Goal: Task Accomplishment & Management: Manage account settings

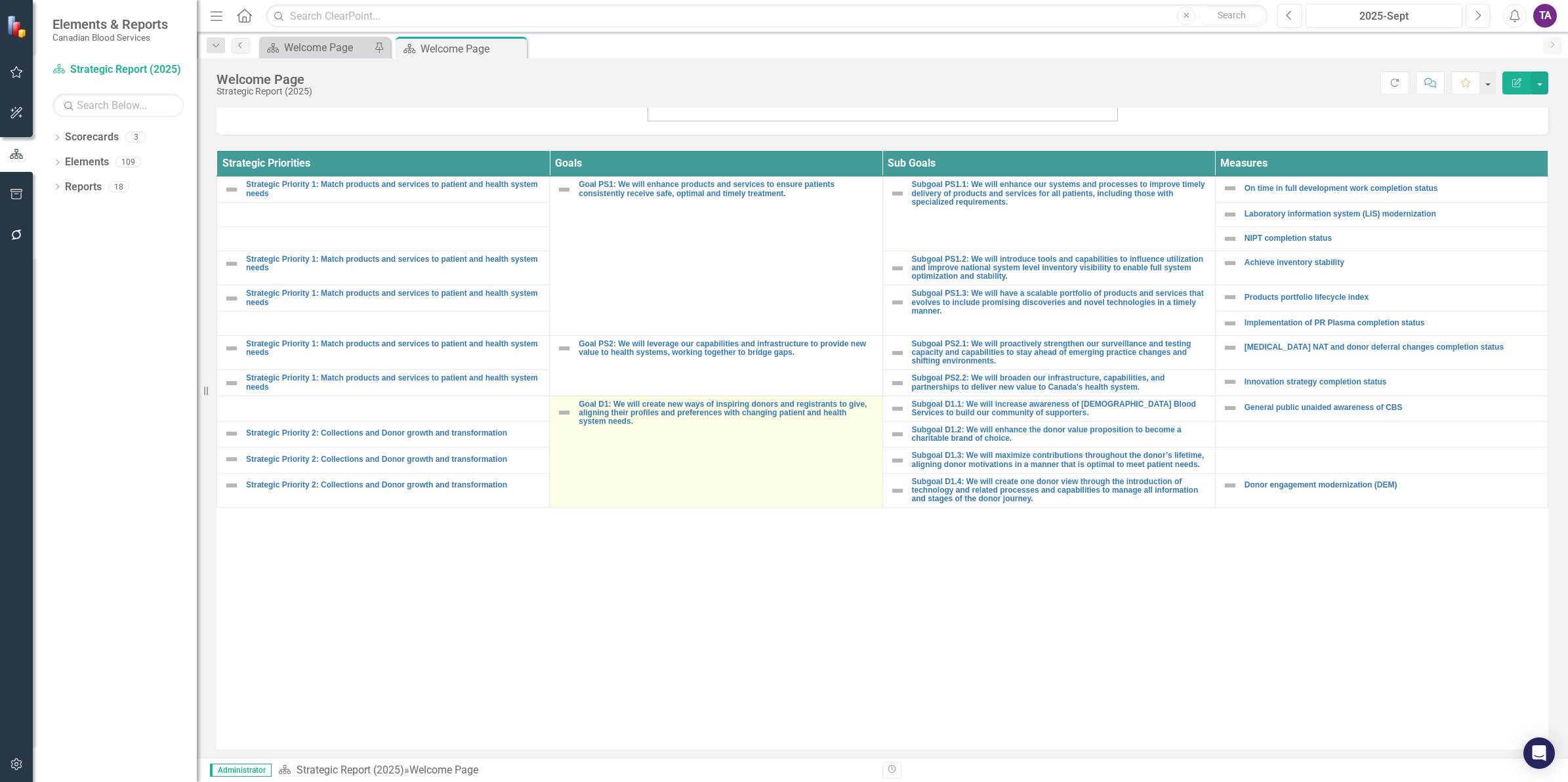
scroll to position [481, 0]
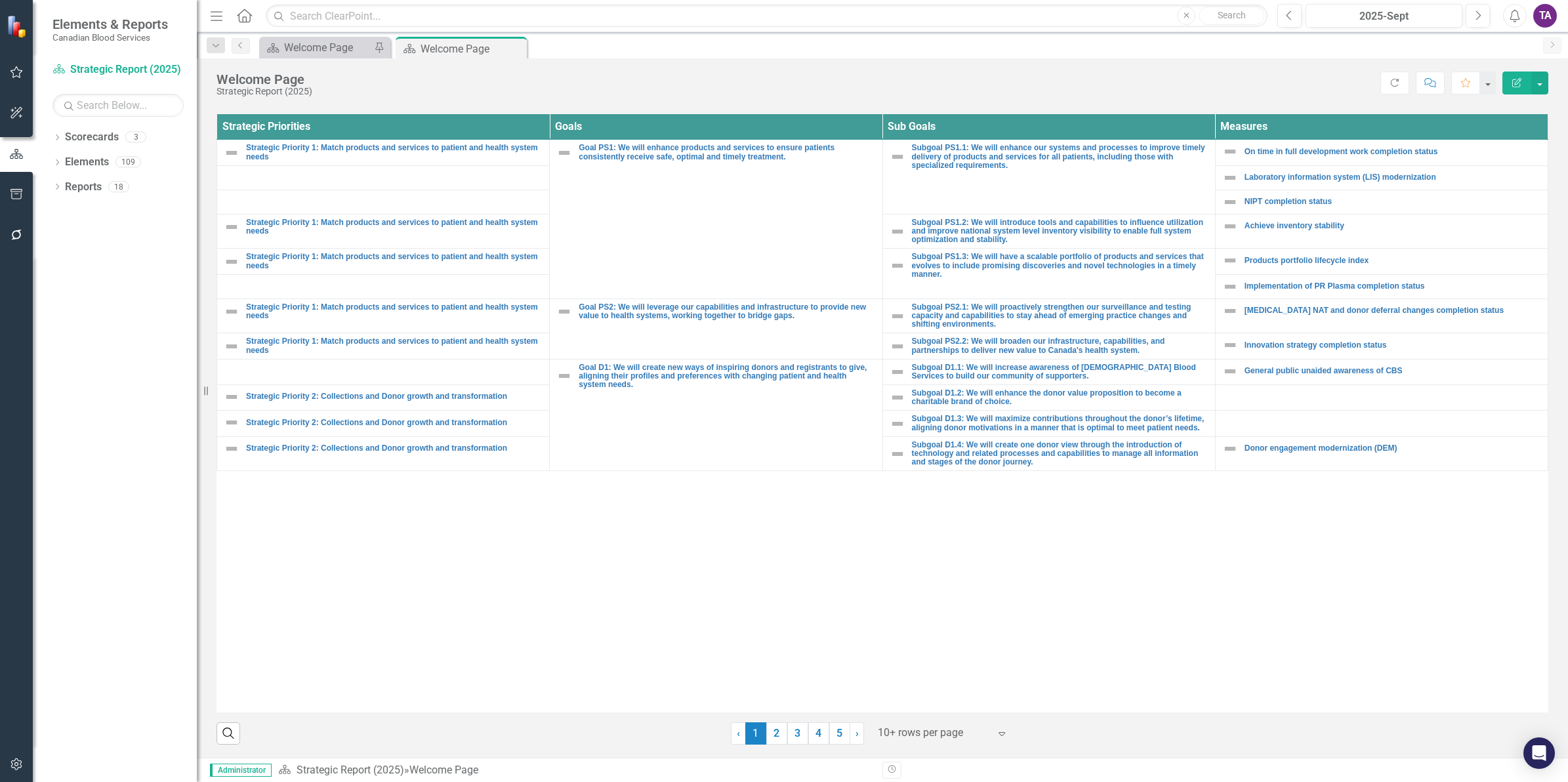
click at [912, 736] on div at bounding box center [934, 733] width 112 height 18
click at [906, 710] on div "Display All Rows" at bounding box center [941, 710] width 123 height 15
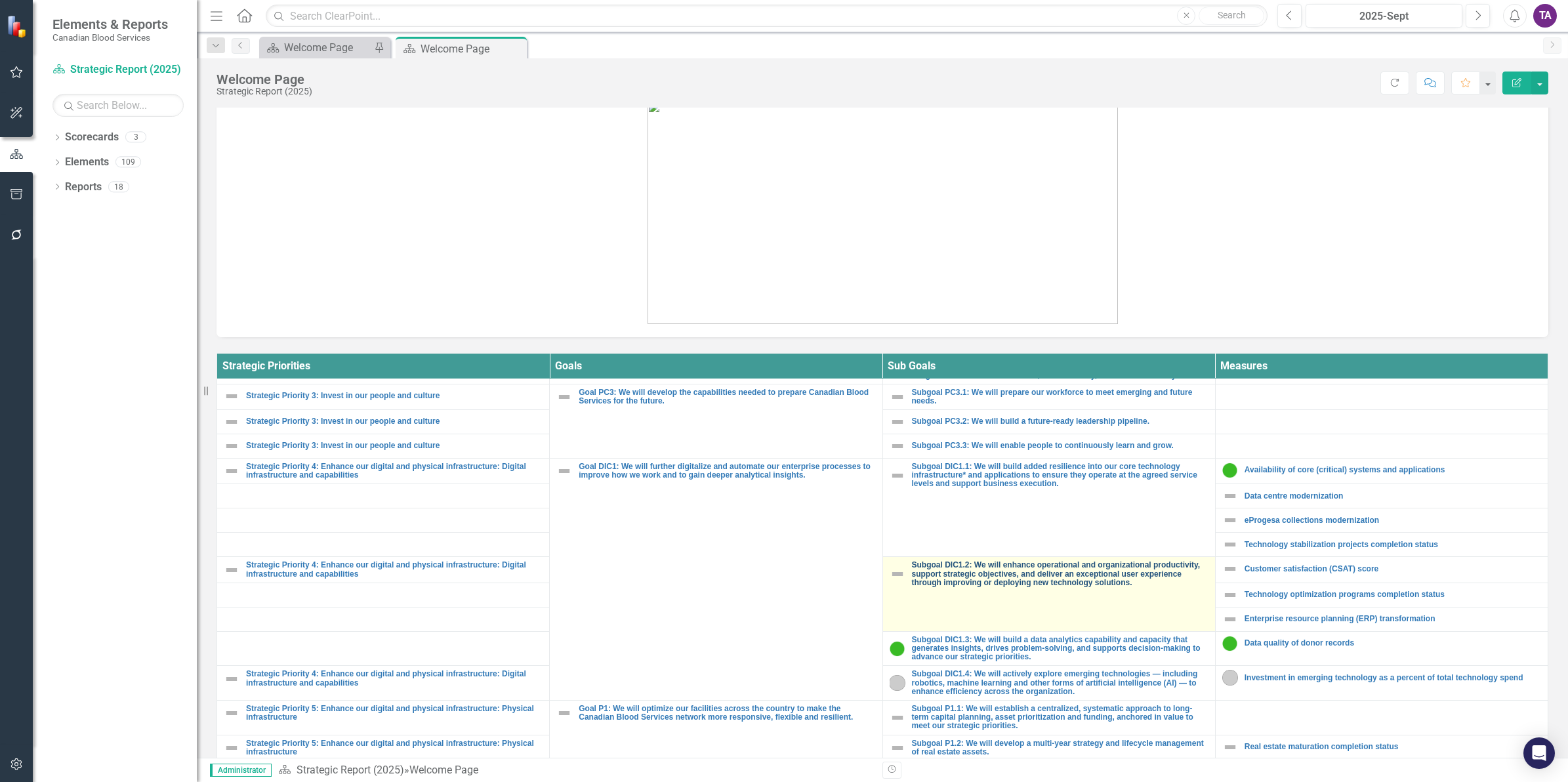
scroll to position [1048, 0]
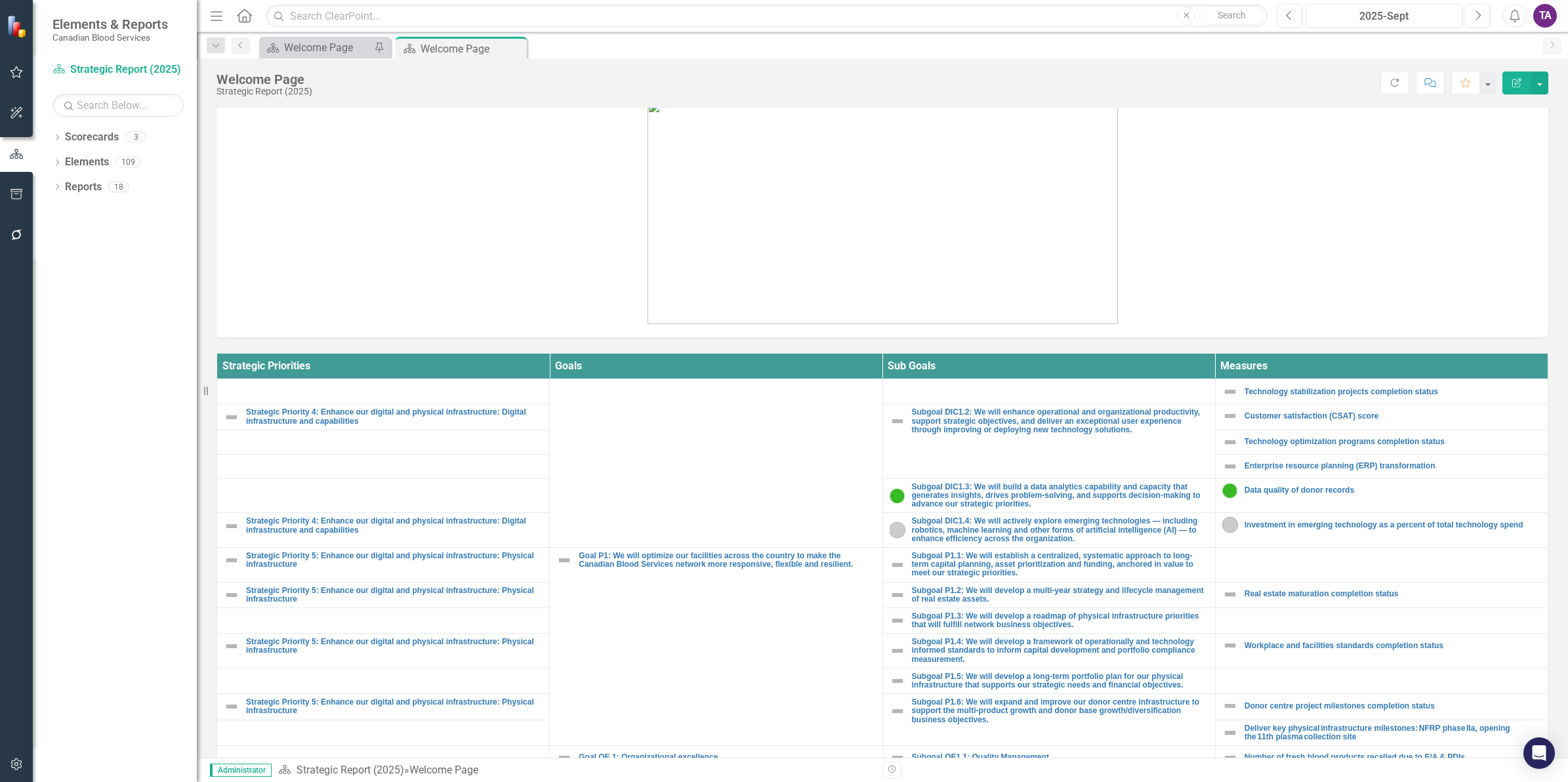
click at [50, 138] on div "Dropdown Scorecards 3 Strategic Report (2025) Operational Report Strategic Repo…" at bounding box center [115, 454] width 164 height 655
click at [57, 137] on icon at bounding box center [57, 138] width 3 height 6
click at [120, 182] on link "Operational Report" at bounding box center [134, 187] width 125 height 15
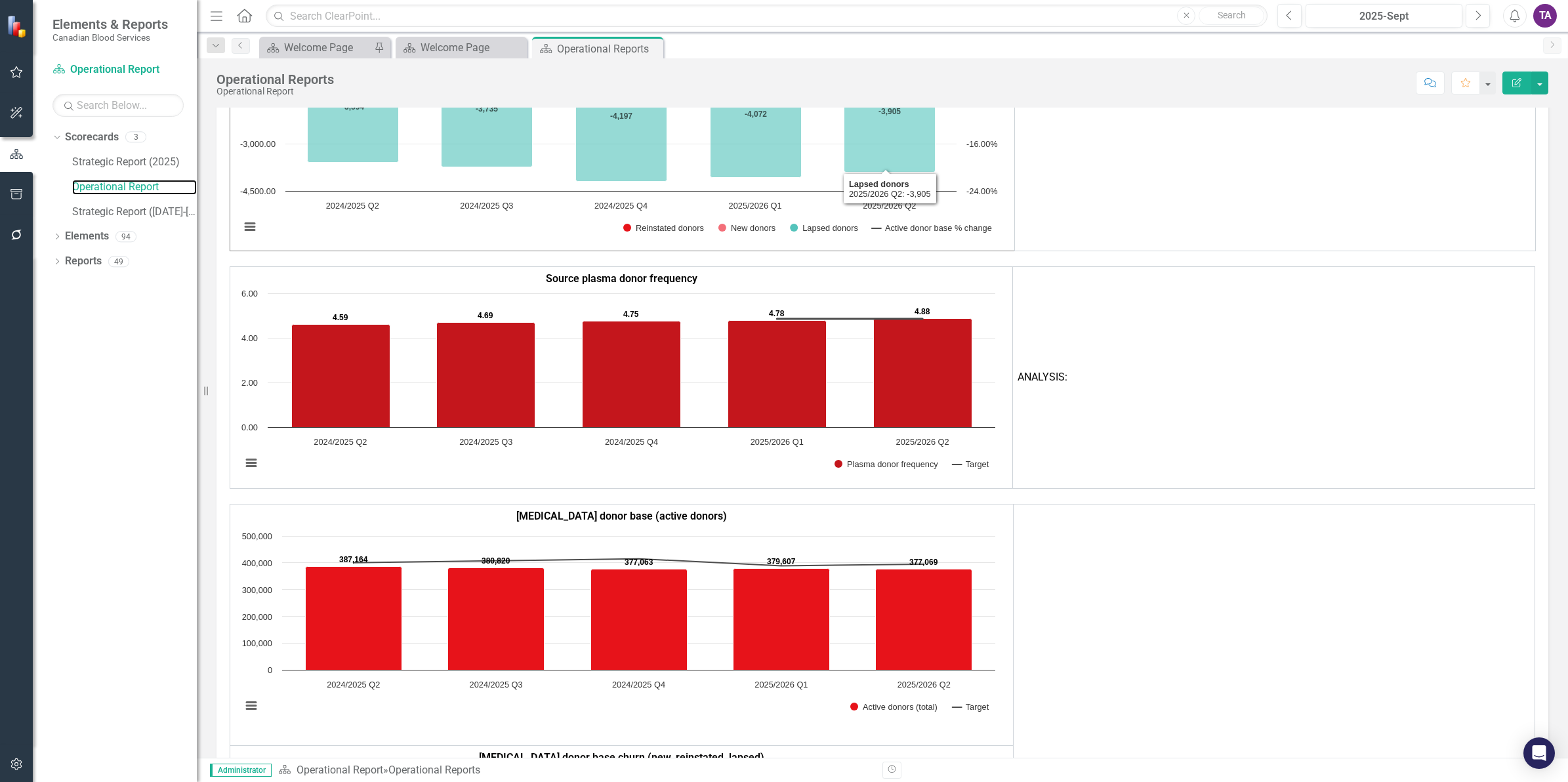
scroll to position [1640, 0]
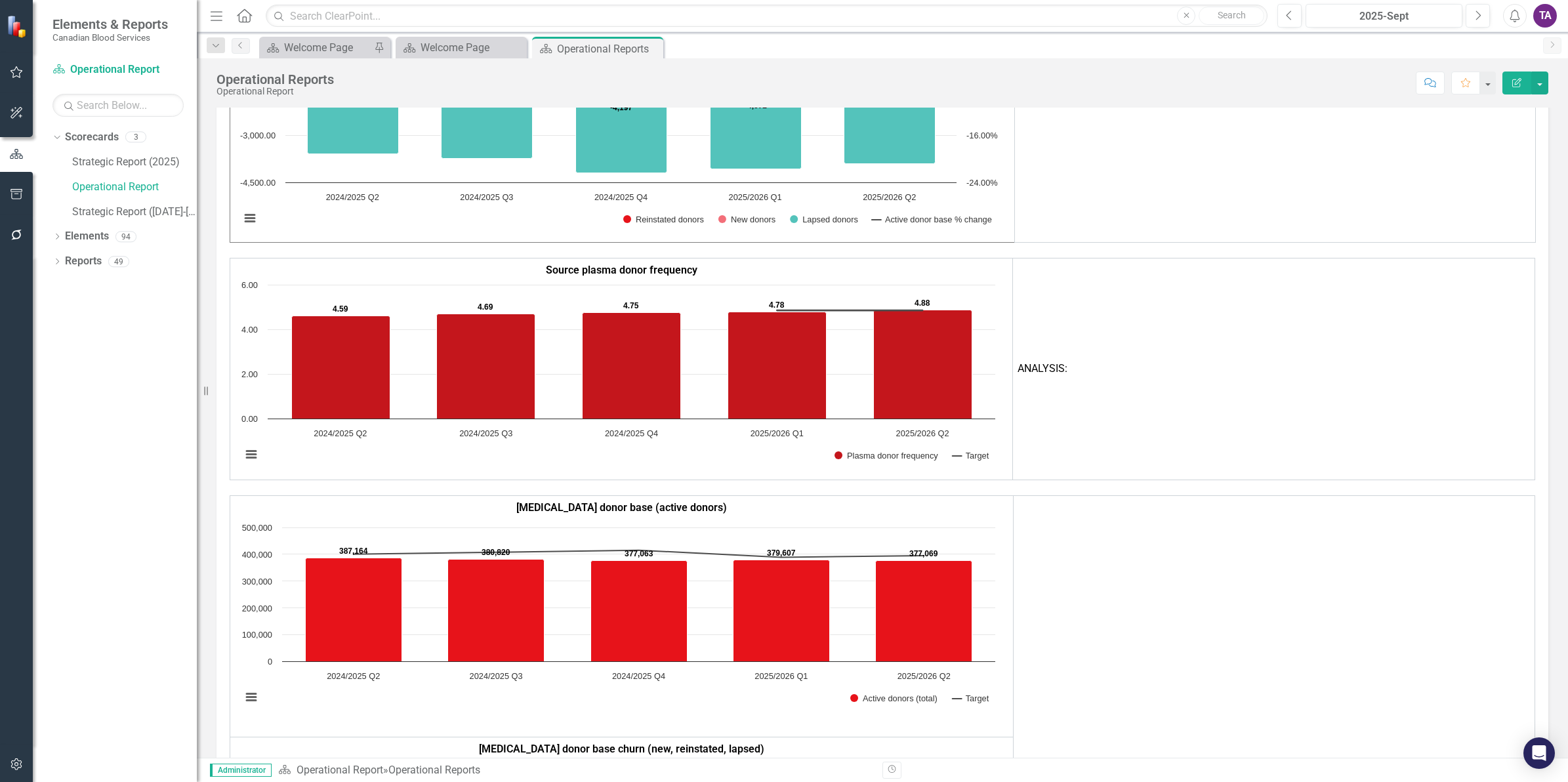
click at [1228, 343] on td "ANALYSIS:" at bounding box center [1274, 369] width 522 height 222
click at [56, 233] on div "Dropdown" at bounding box center [57, 238] width 9 height 11
click at [101, 286] on link "Measure Measures" at bounding box center [104, 286] width 65 height 15
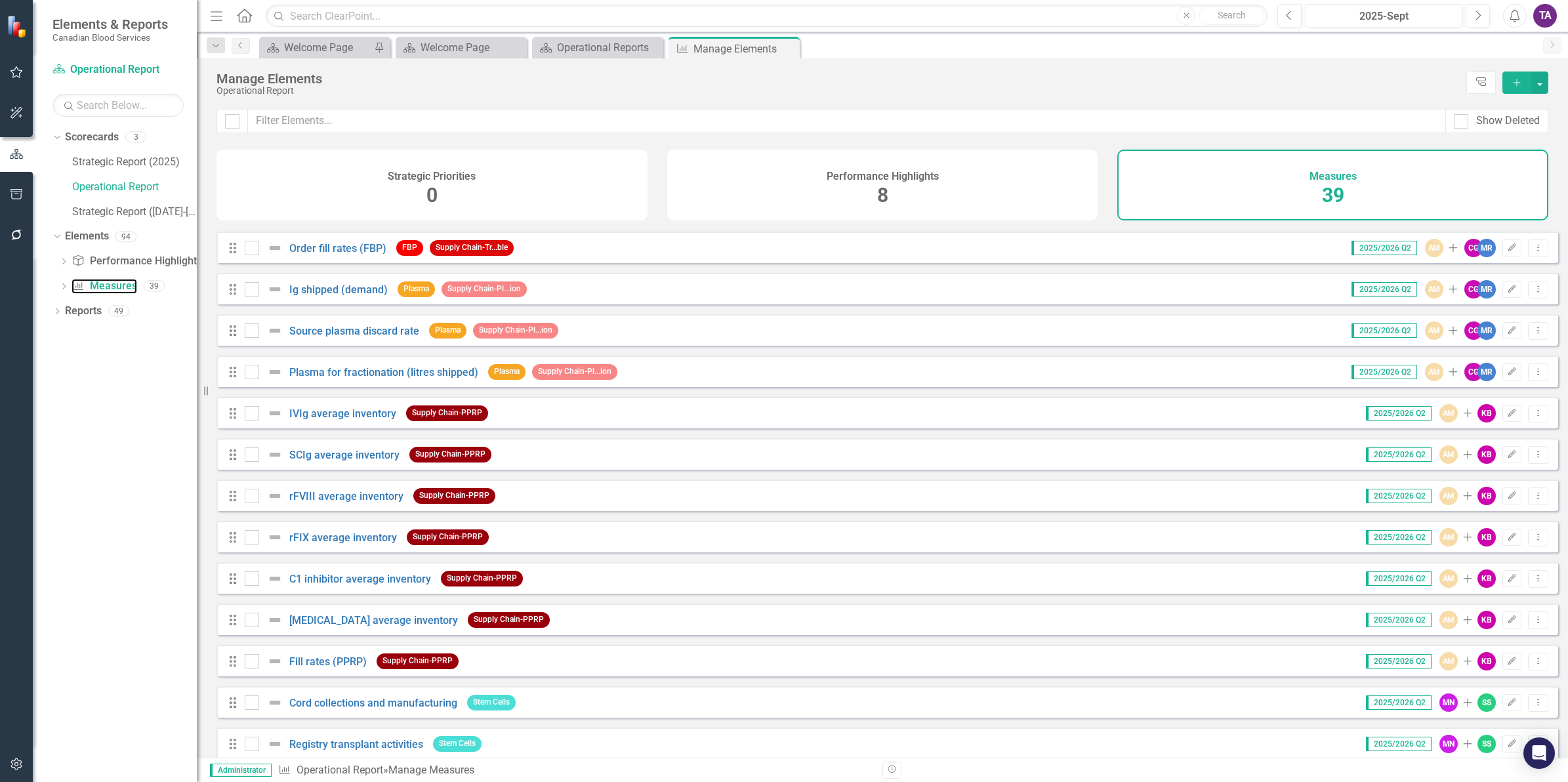
scroll to position [492, 0]
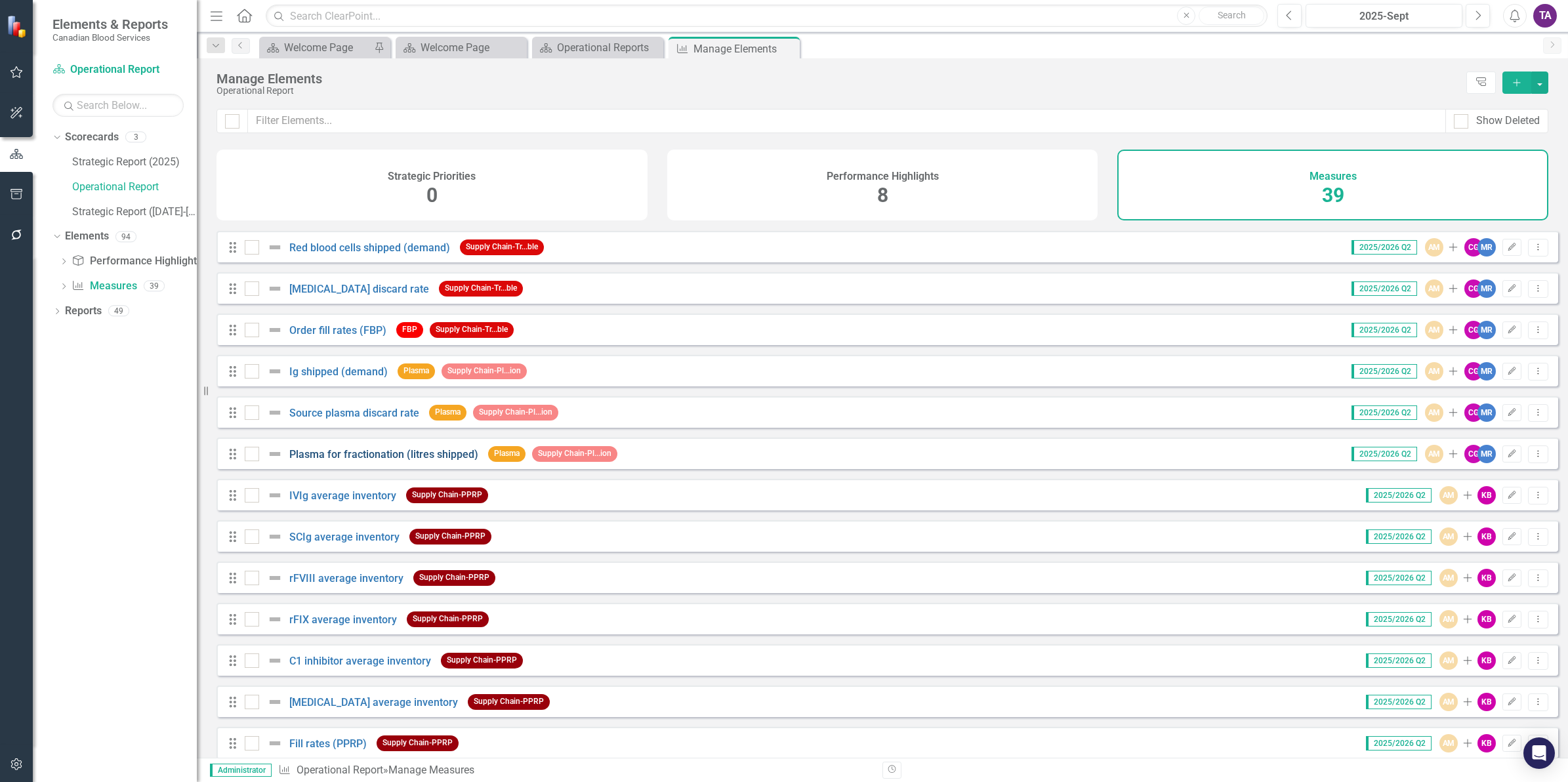
click at [406, 461] on link "Plasma for fractionation (litres shipped)" at bounding box center [384, 454] width 189 height 13
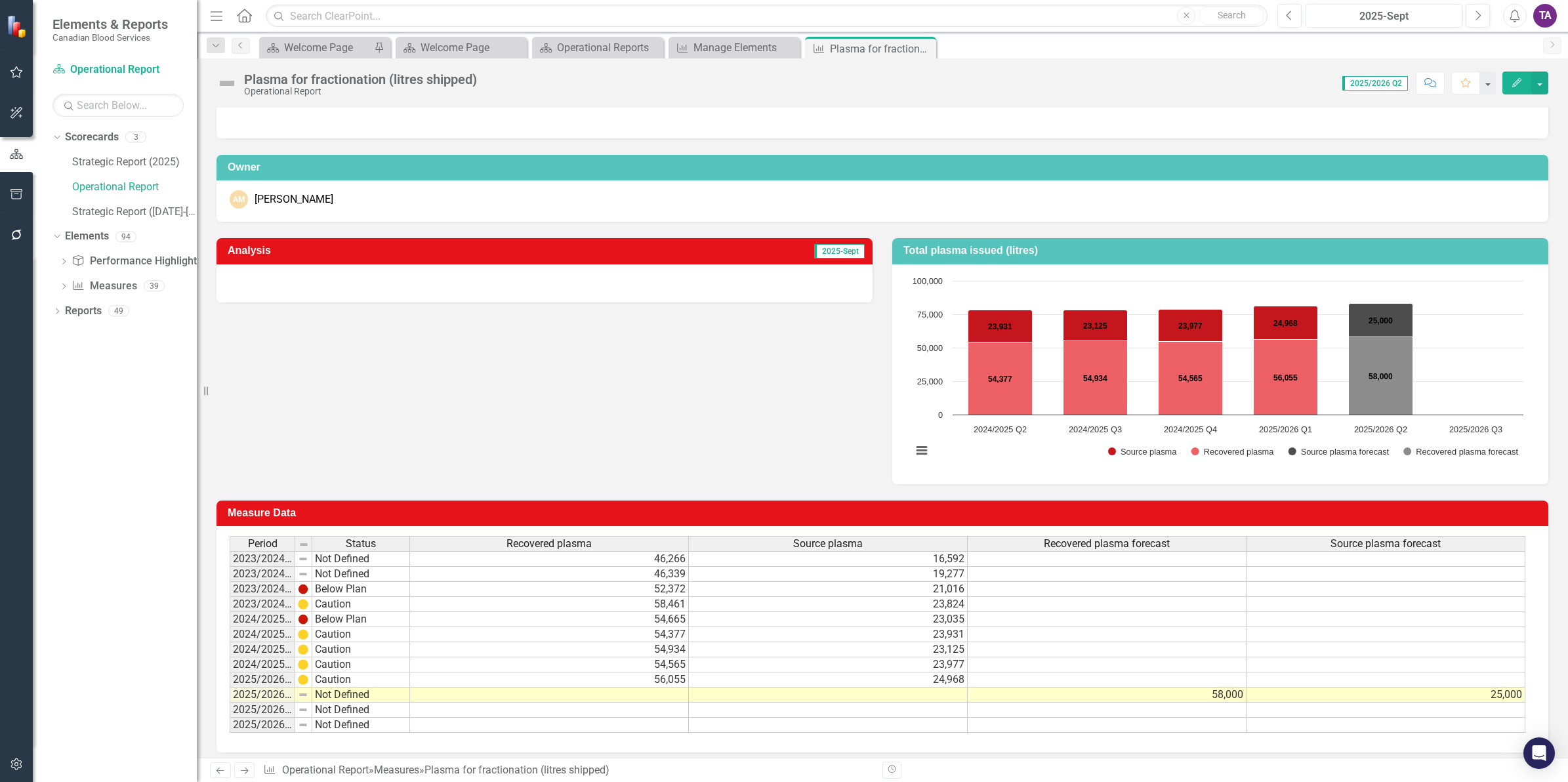
scroll to position [51, 0]
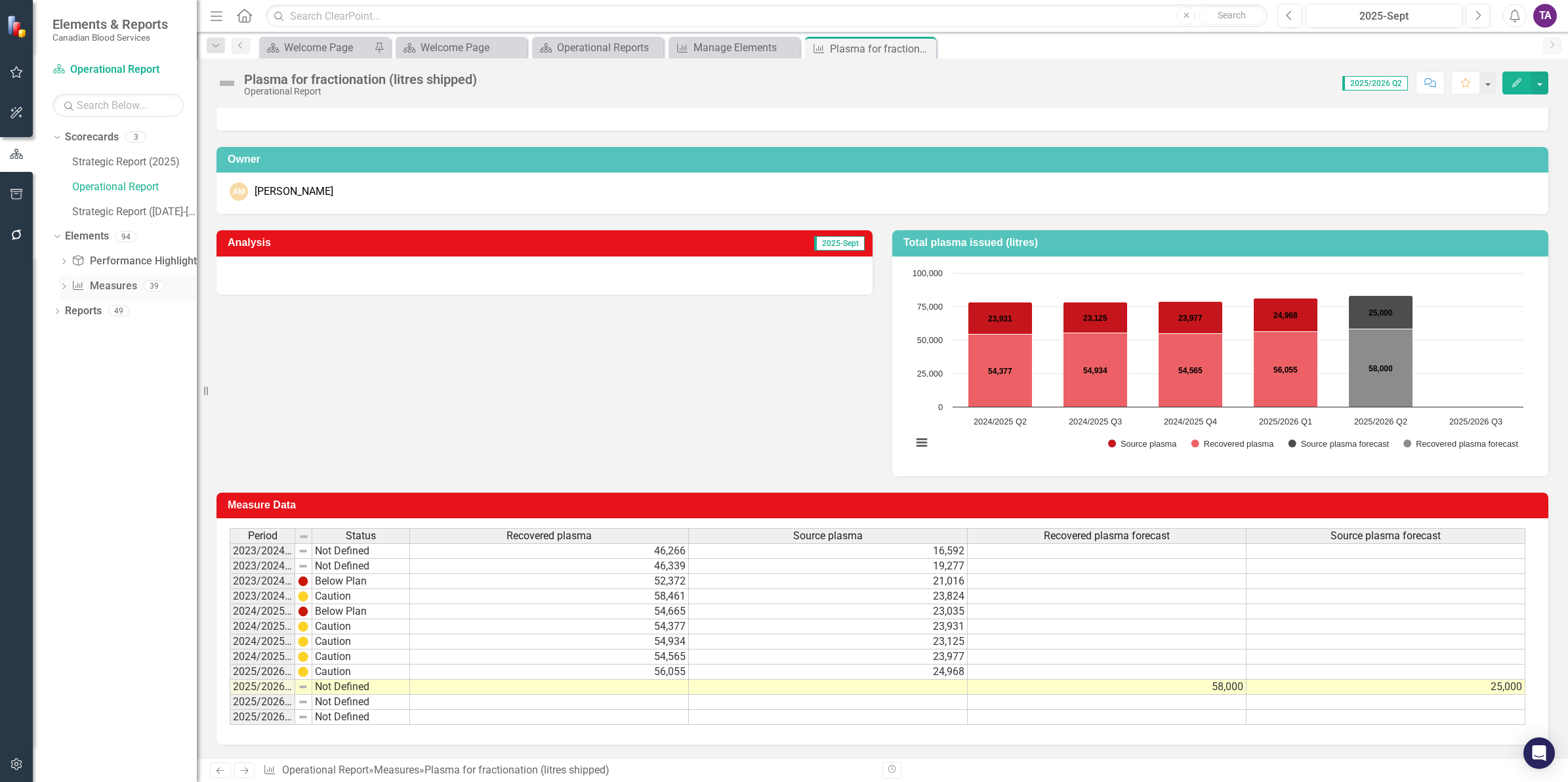
click at [102, 290] on link "Measure Measures" at bounding box center [104, 286] width 65 height 15
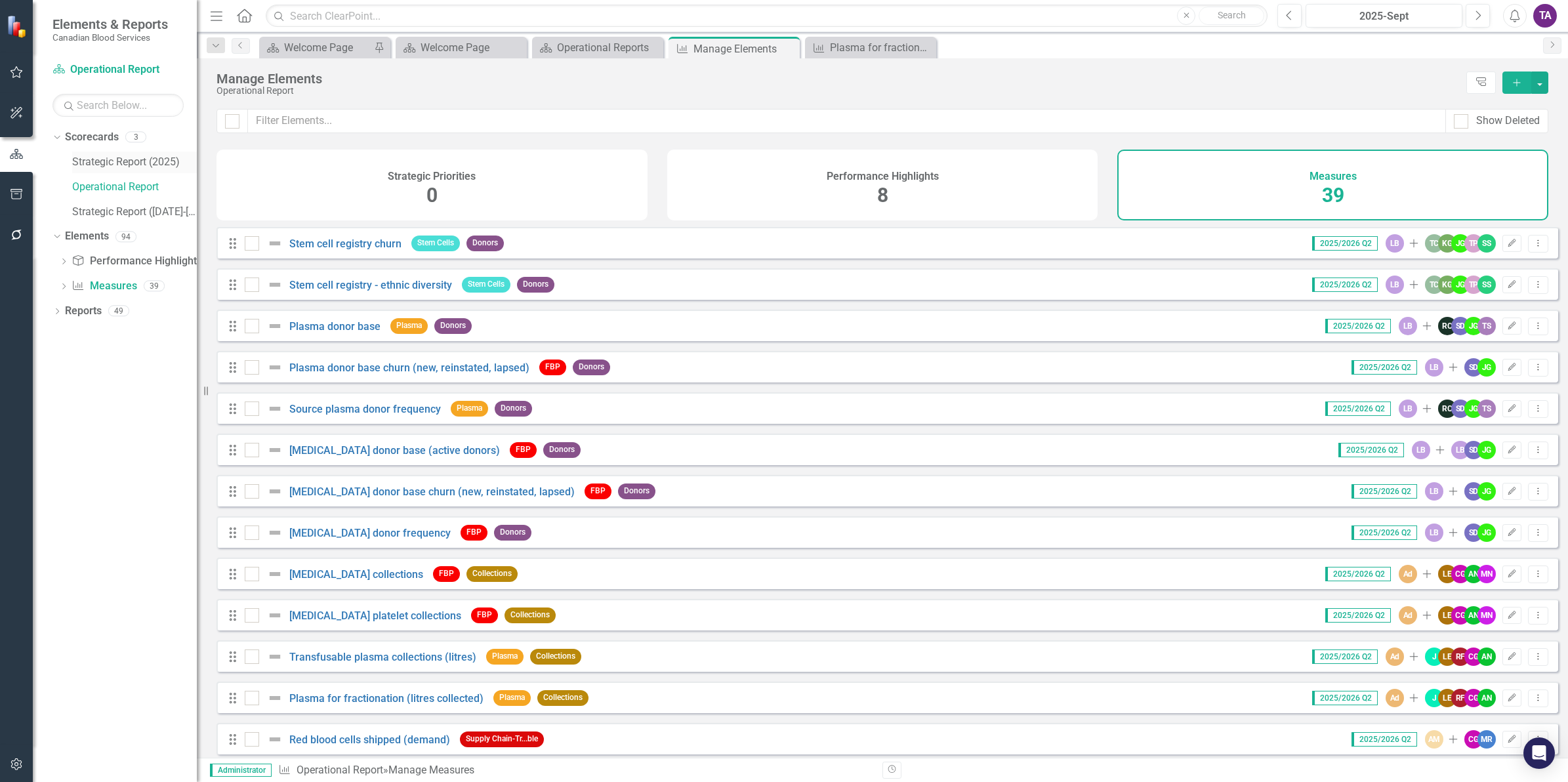
click at [101, 154] on div "Strategic Report (2025)" at bounding box center [134, 163] width 125 height 22
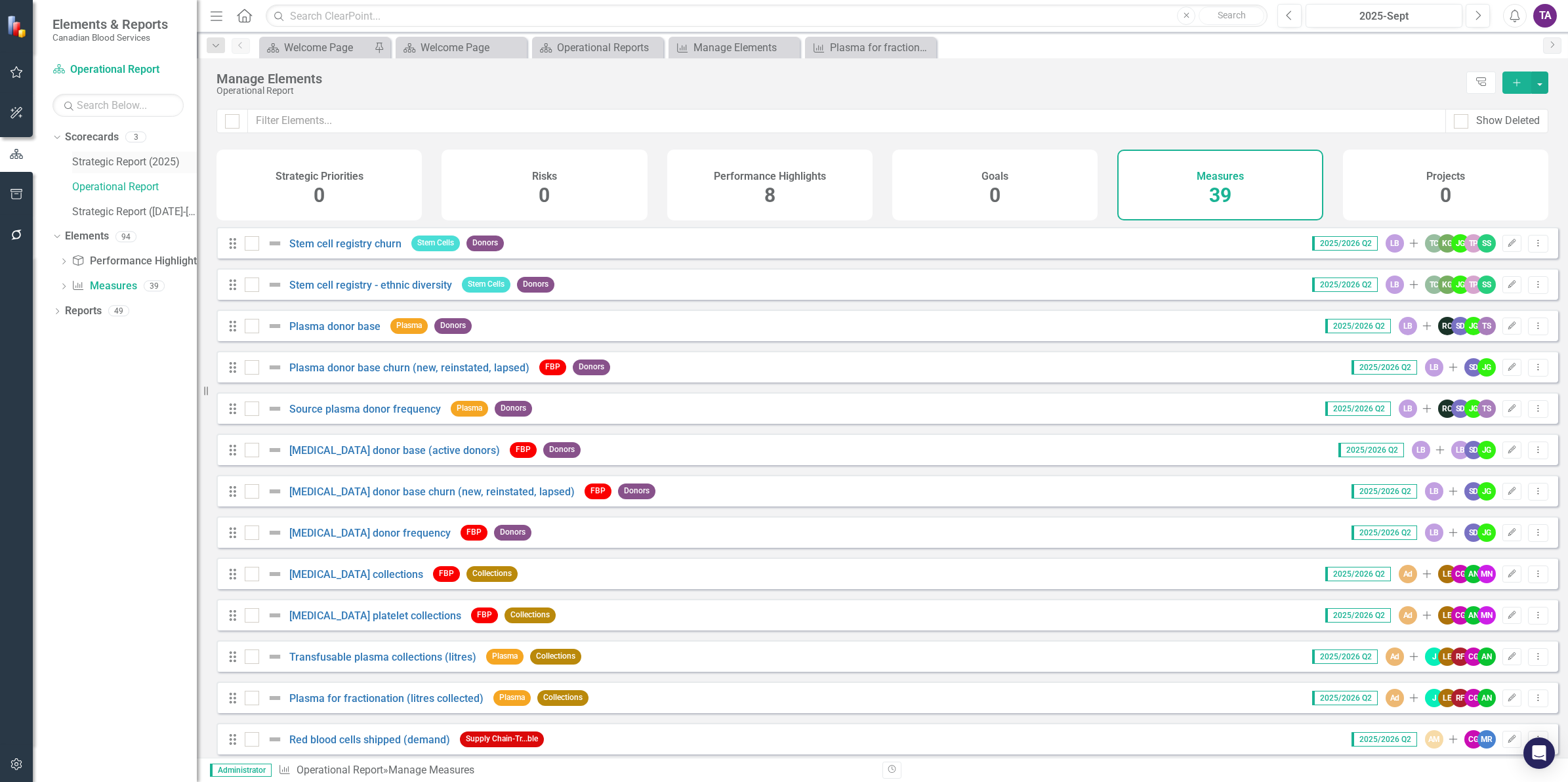
click at [101, 157] on link "Strategic Report (2025)" at bounding box center [134, 162] width 125 height 15
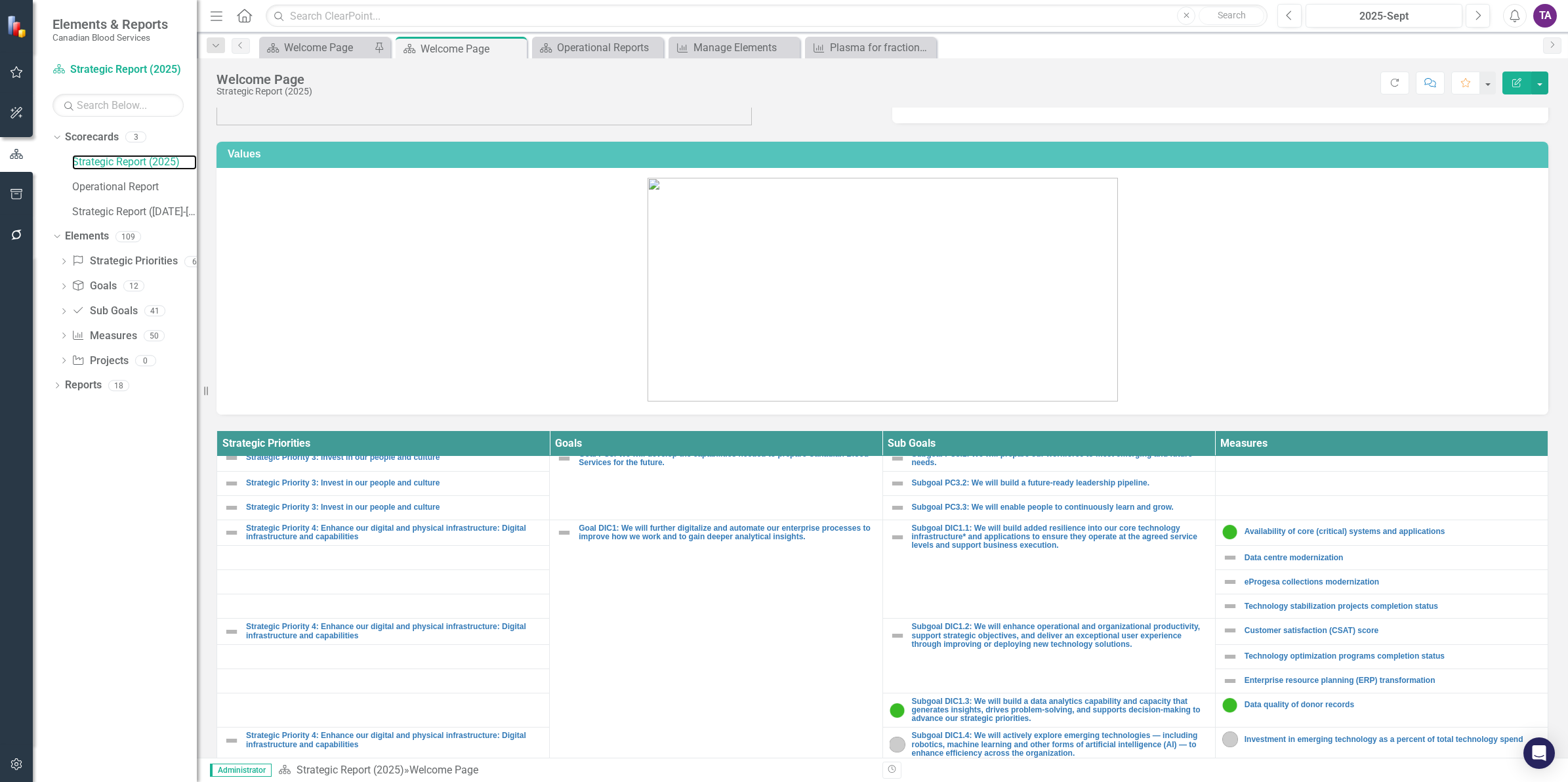
scroll to position [984, 0]
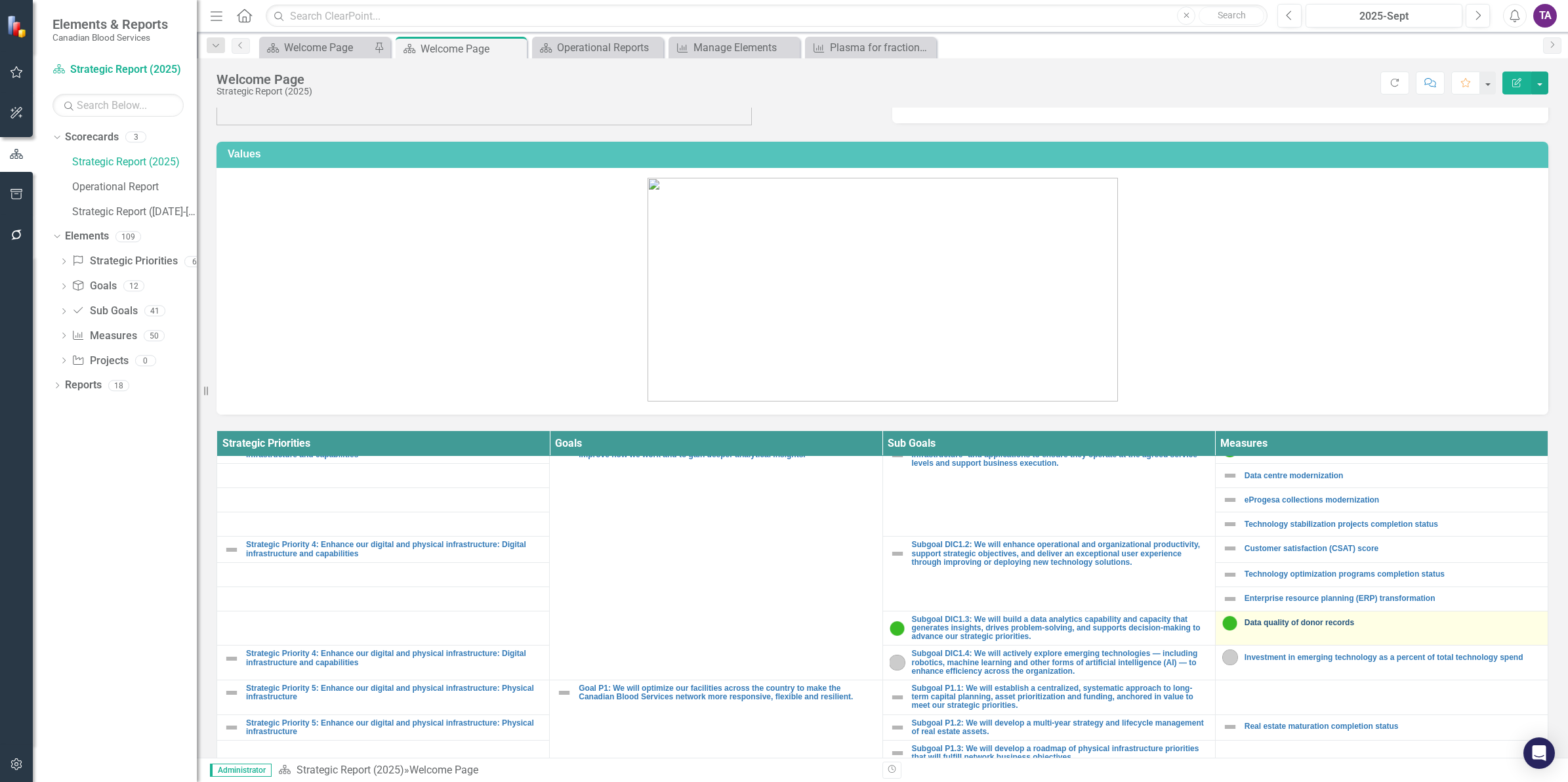
click at [1271, 627] on link "Data quality of donor records" at bounding box center [1392, 622] width 296 height 9
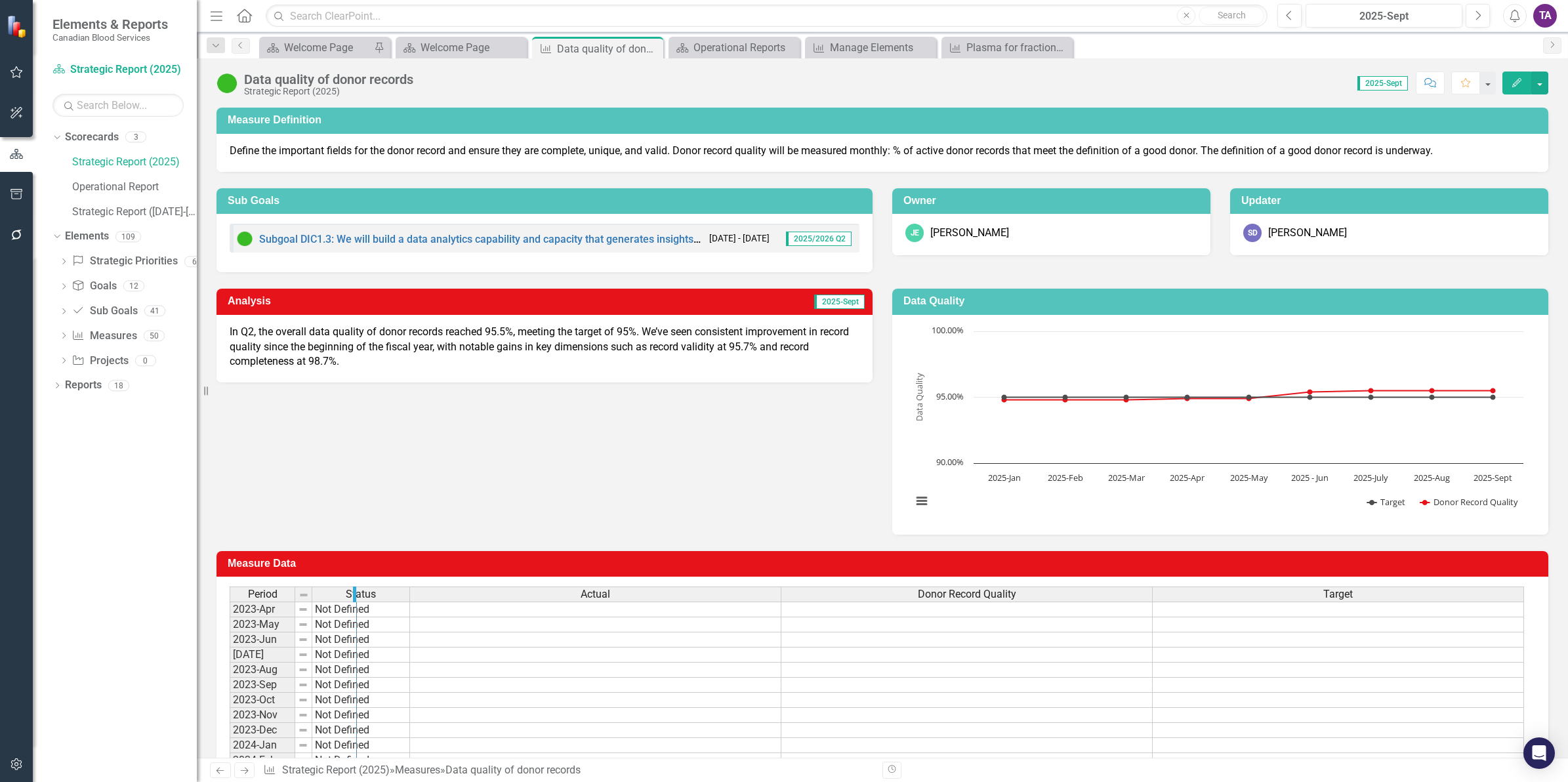
drag, startPoint x: 291, startPoint y: 596, endPoint x: 352, endPoint y: 602, distance: 61.3
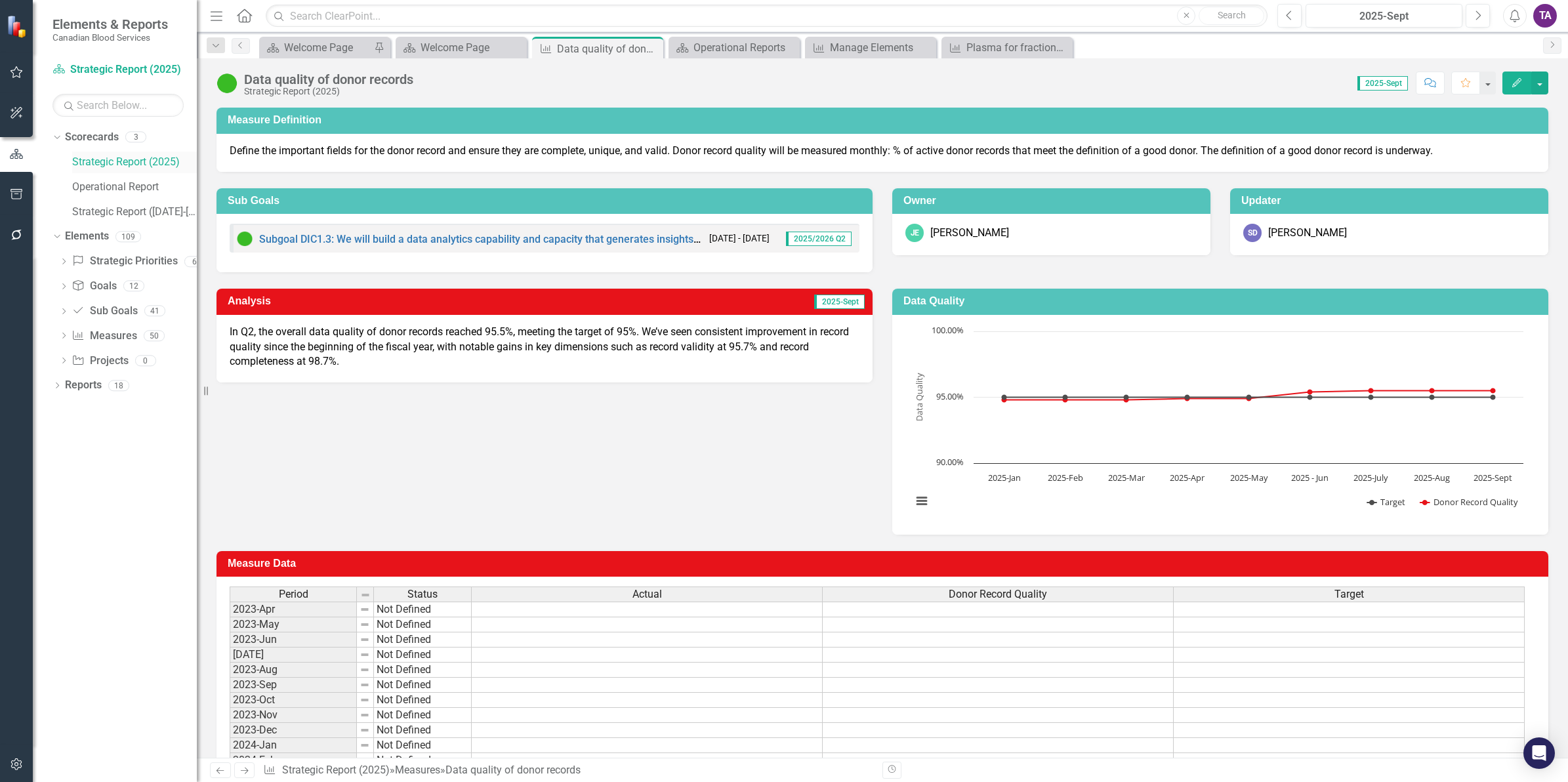
click at [97, 160] on link "Strategic Report (2025)" at bounding box center [134, 162] width 125 height 15
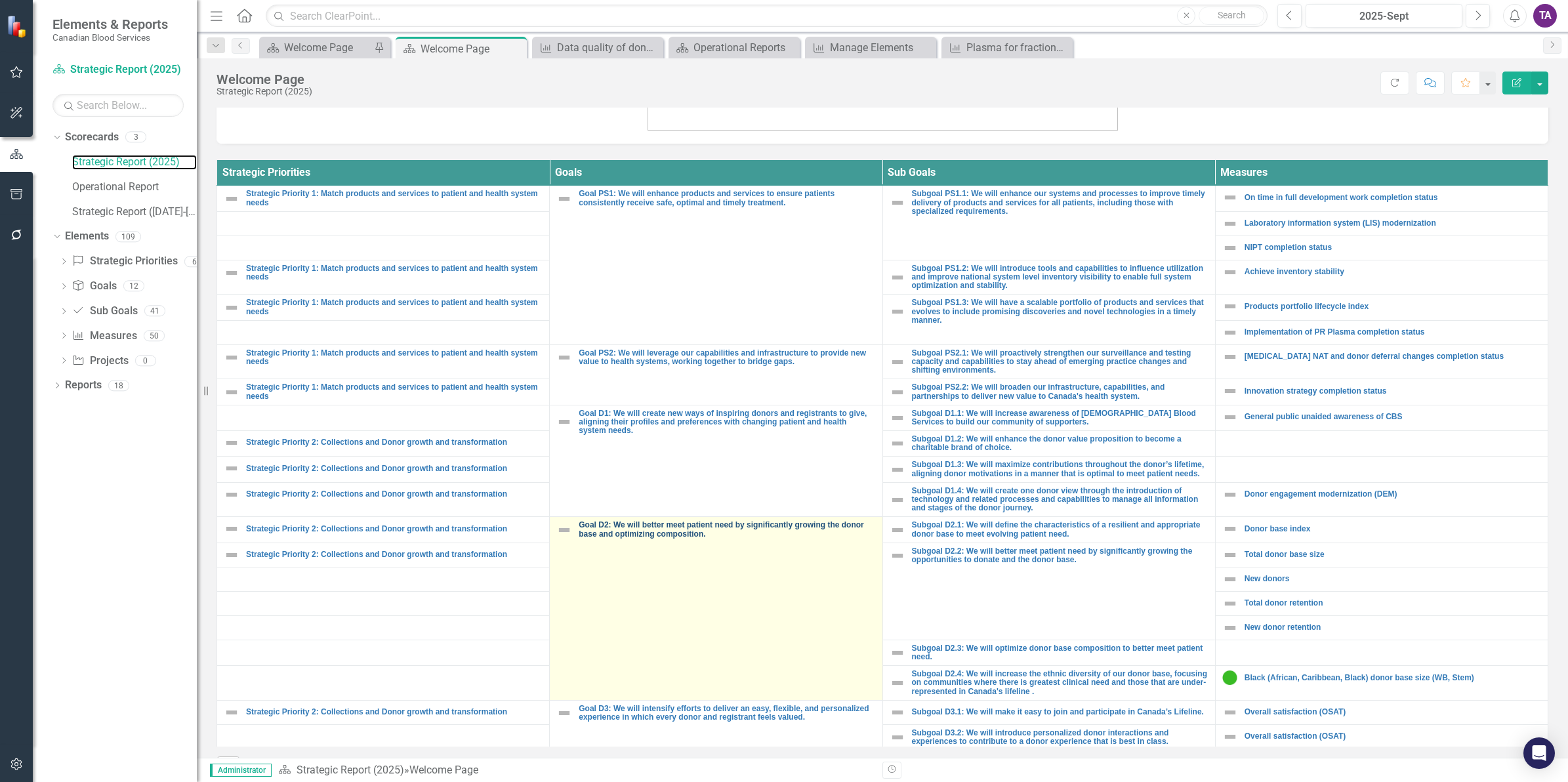
scroll to position [470, 0]
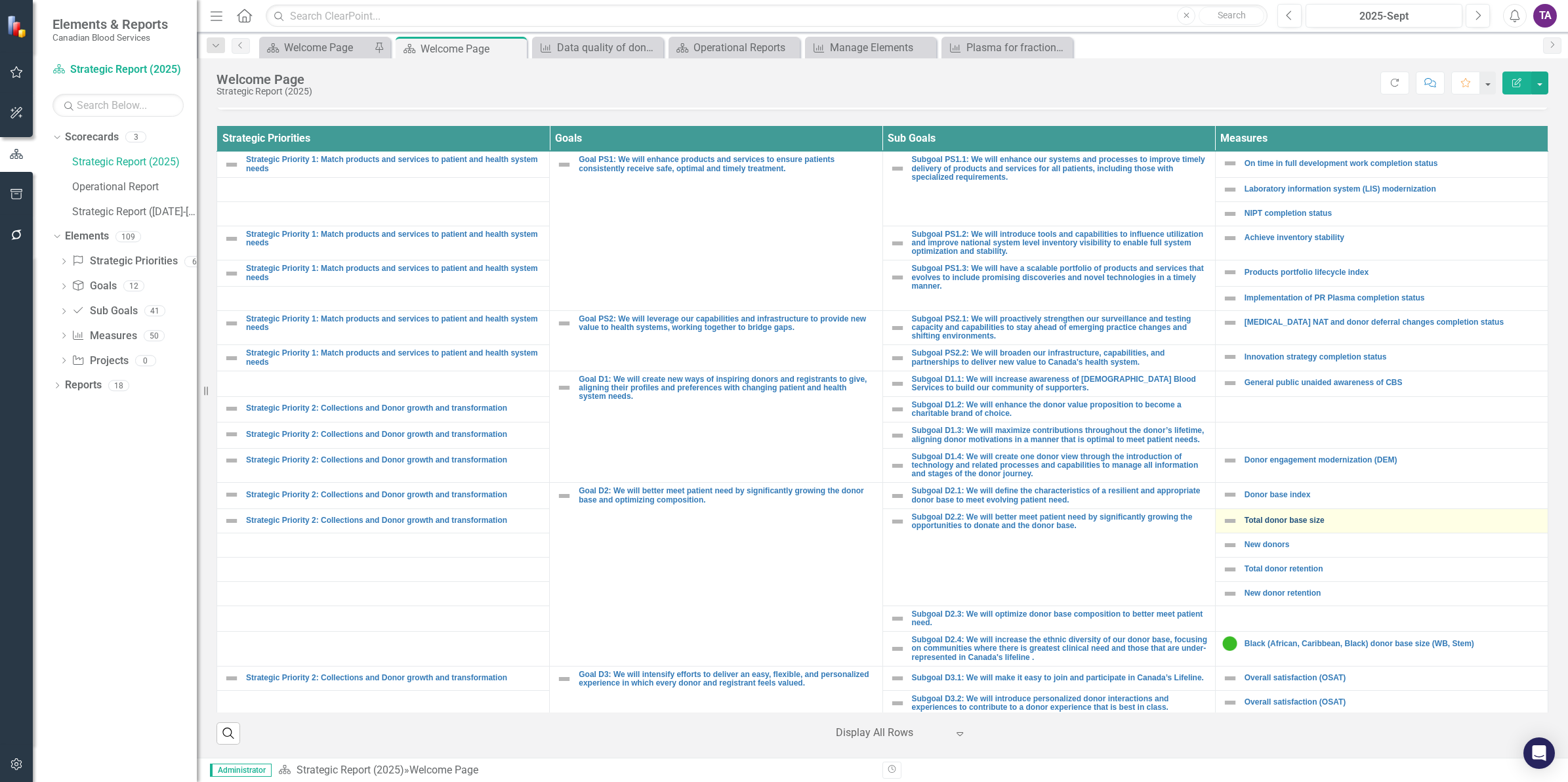
click at [1251, 525] on link "Total donor base size" at bounding box center [1392, 520] width 296 height 9
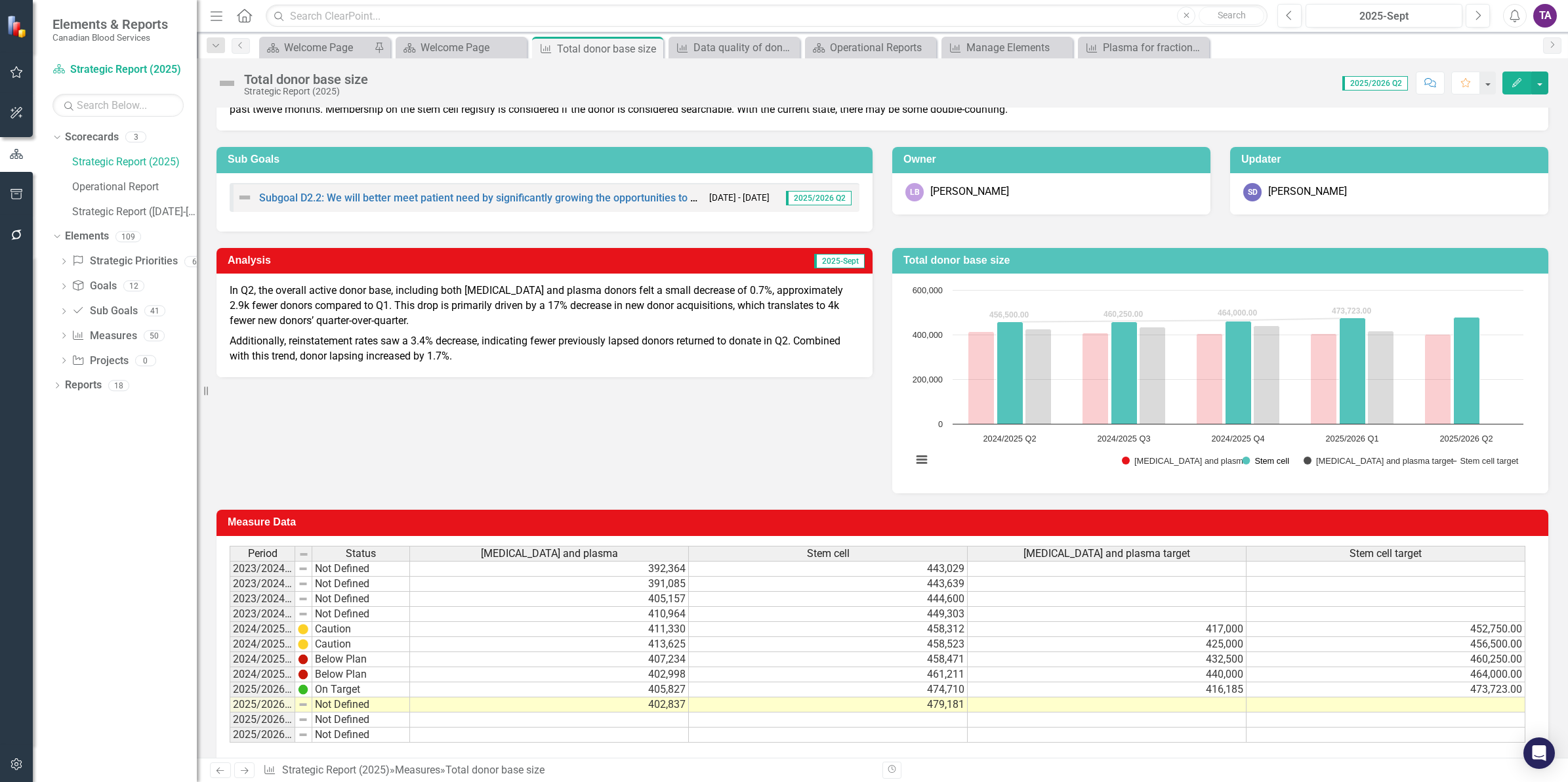
scroll to position [82, 0]
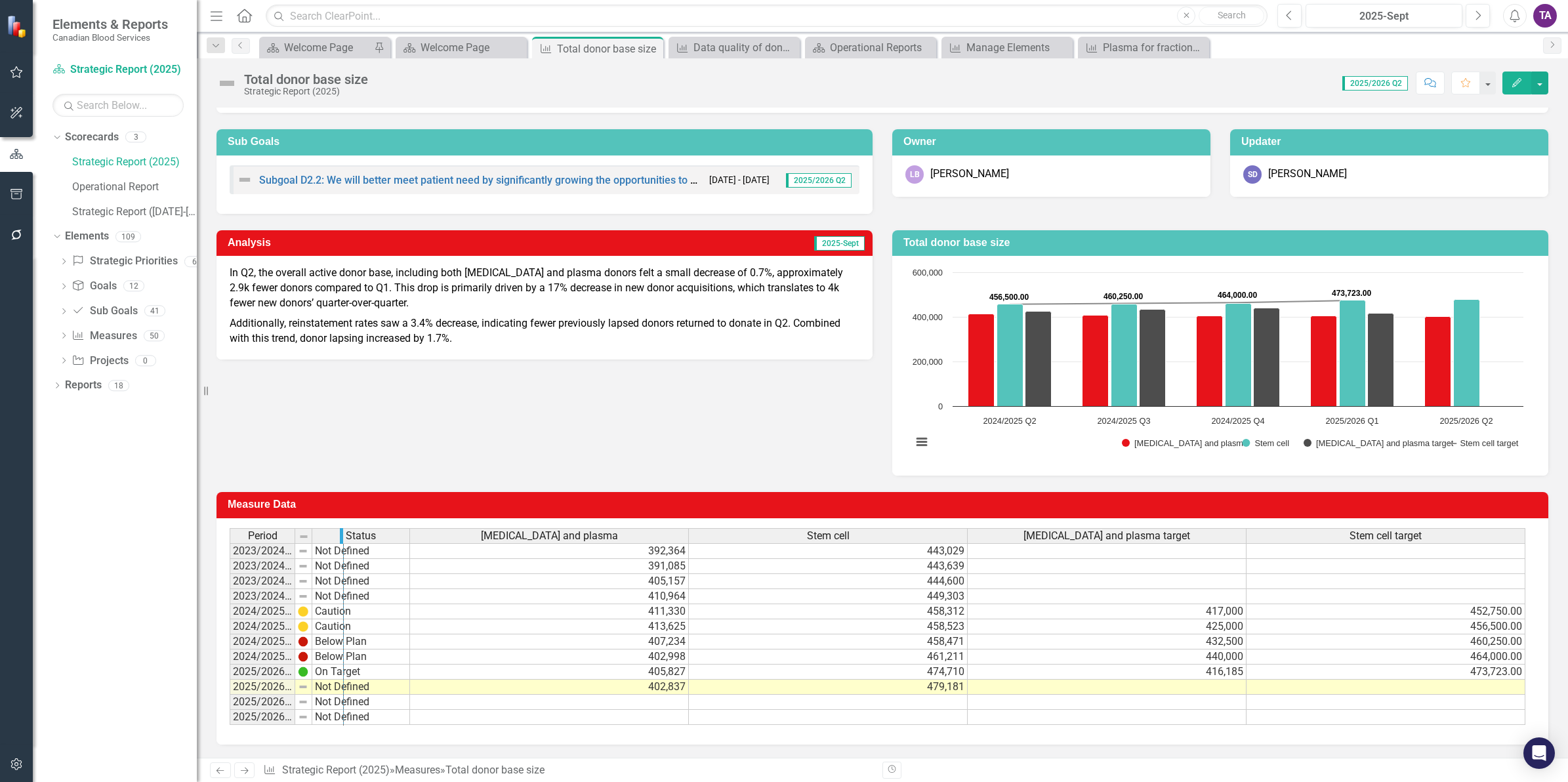
drag, startPoint x: 291, startPoint y: 529, endPoint x: 338, endPoint y: 556, distance: 54.2
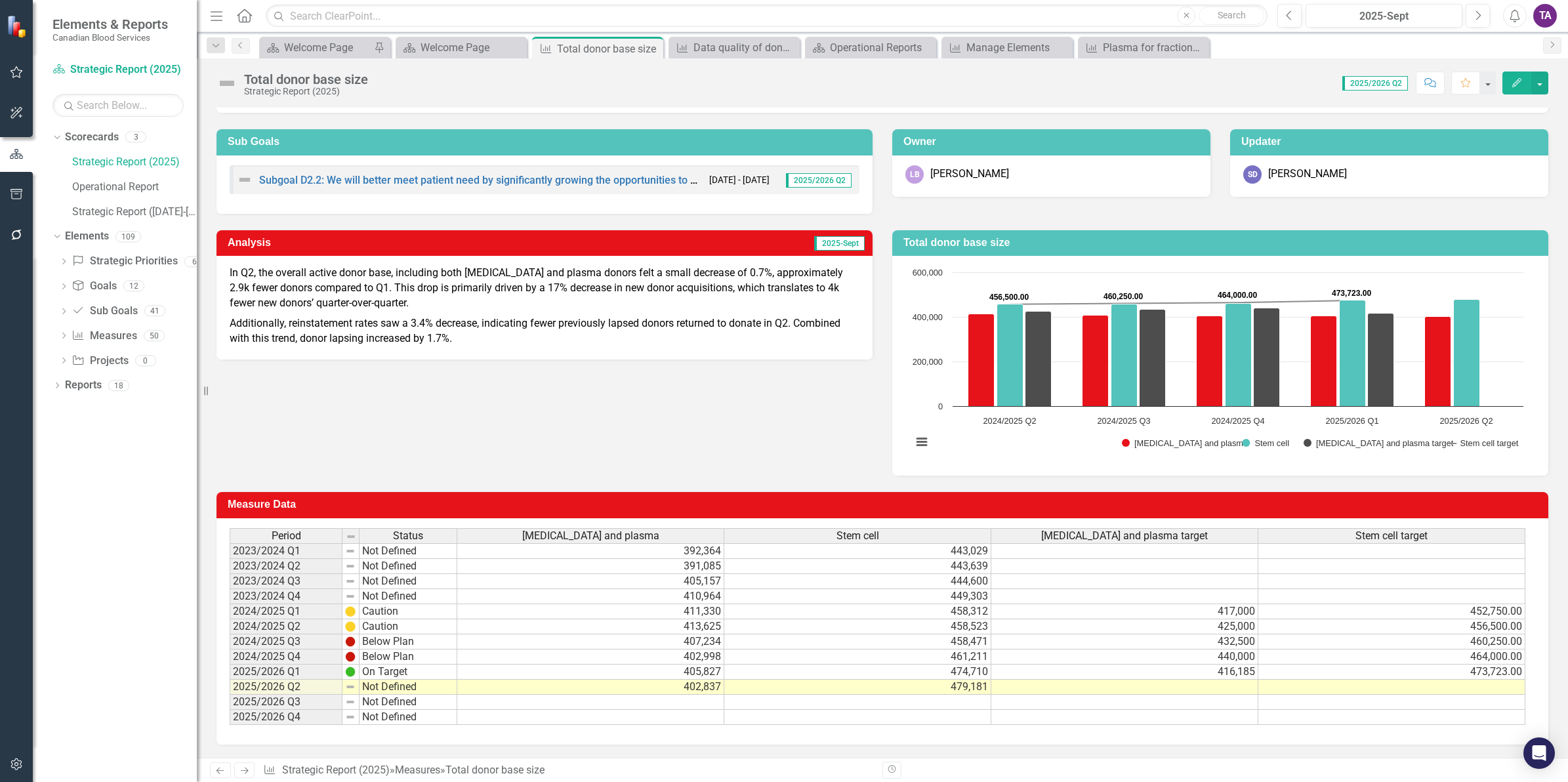
scroll to position [70, 0]
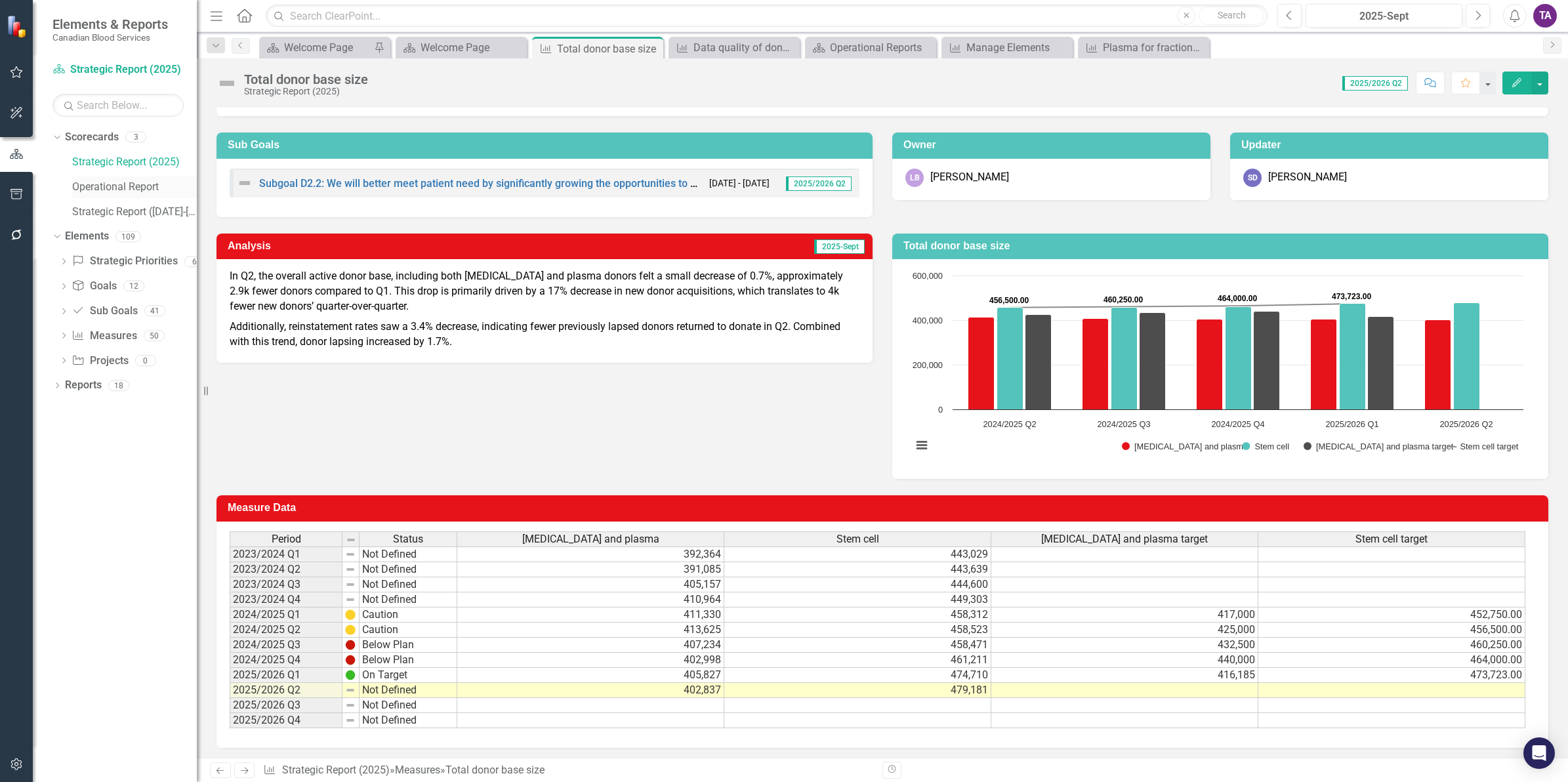
click at [100, 185] on link "Operational Report" at bounding box center [134, 187] width 125 height 15
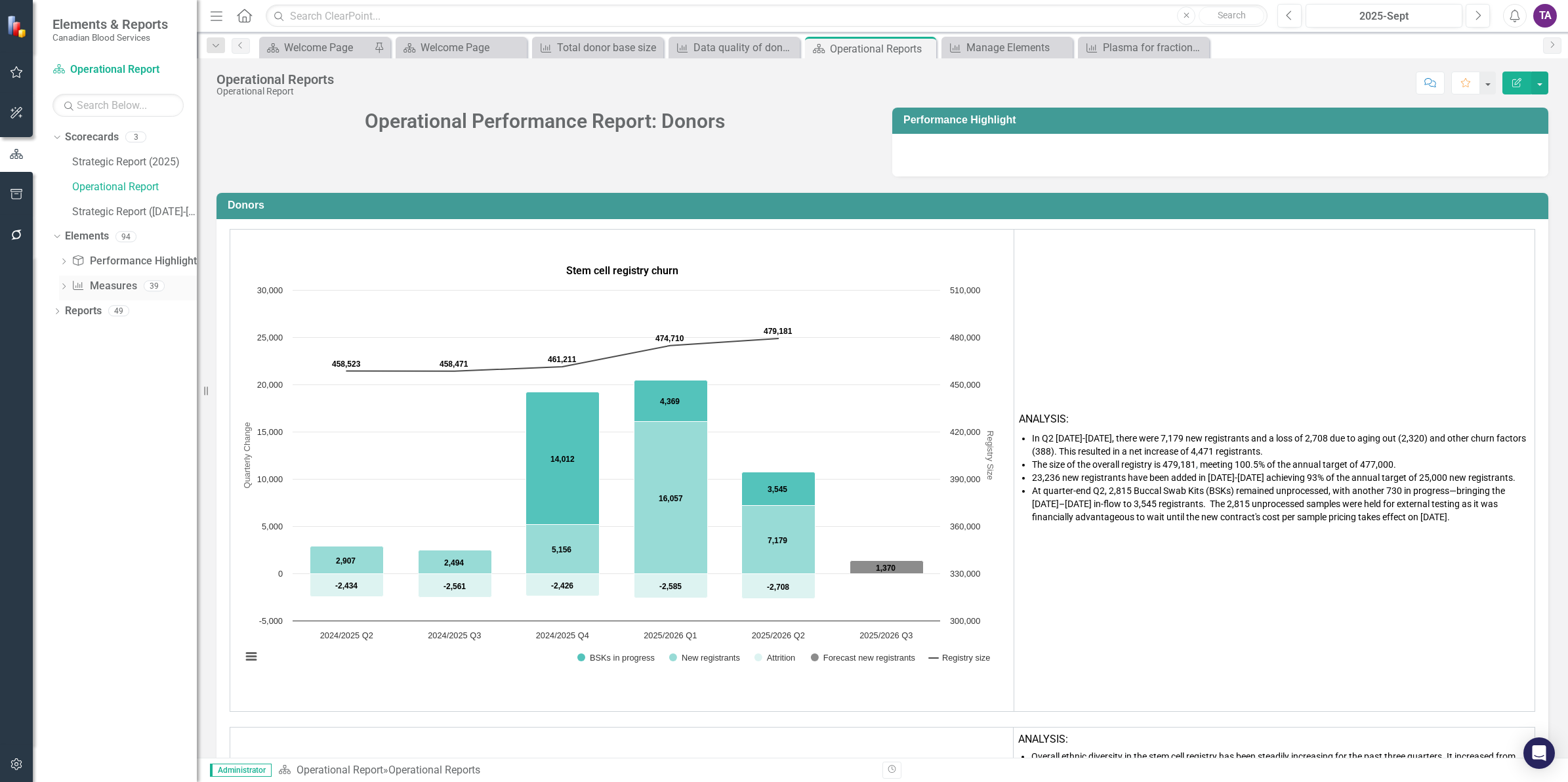
click at [90, 297] on div "Measure Measures 39" at bounding box center [134, 288] width 125 height 25
click at [94, 284] on link "Measure Measures" at bounding box center [104, 286] width 65 height 15
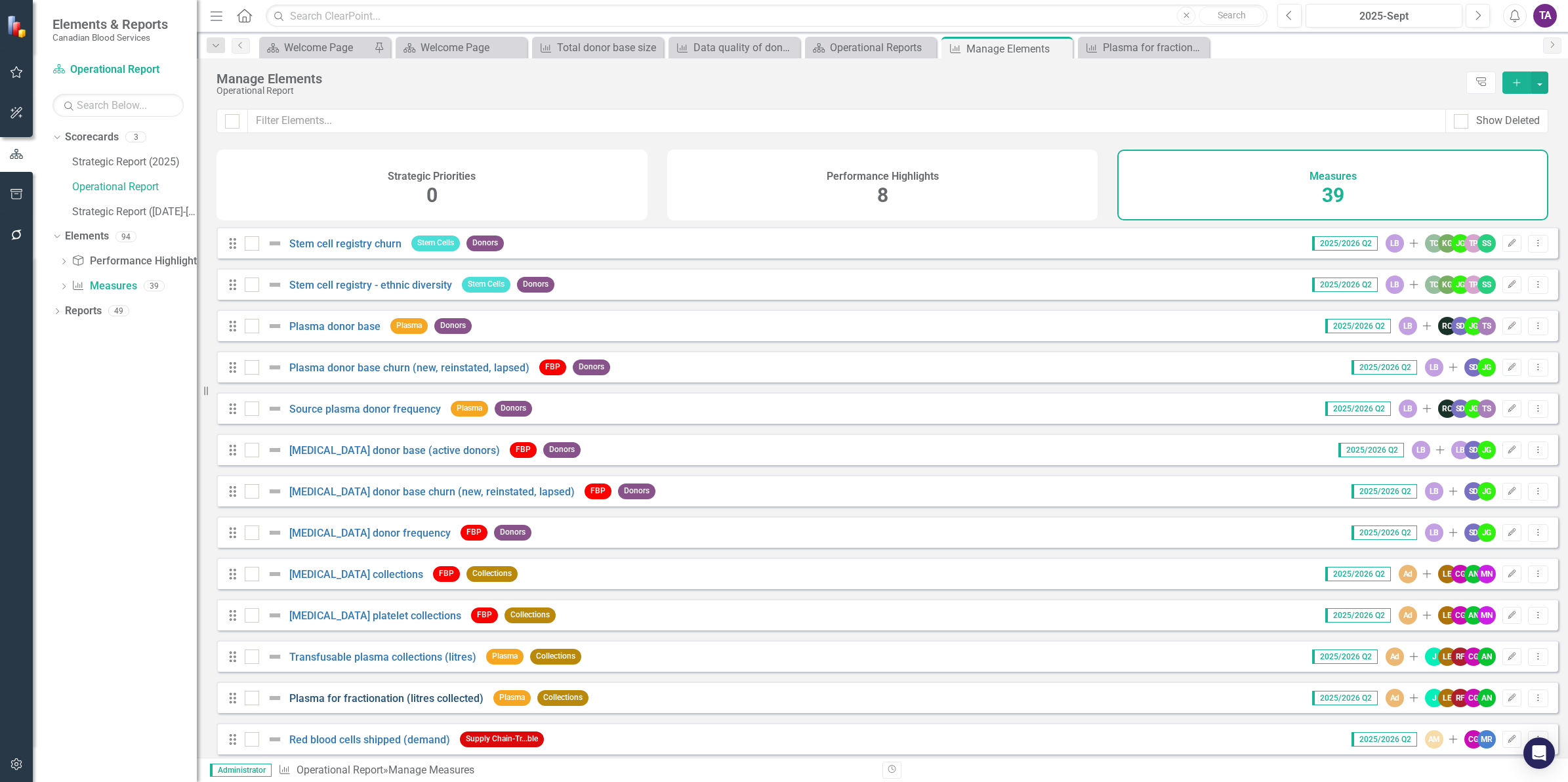
click at [381, 704] on link "Plasma for fractionation (litres collected)" at bounding box center [386, 699] width 194 height 13
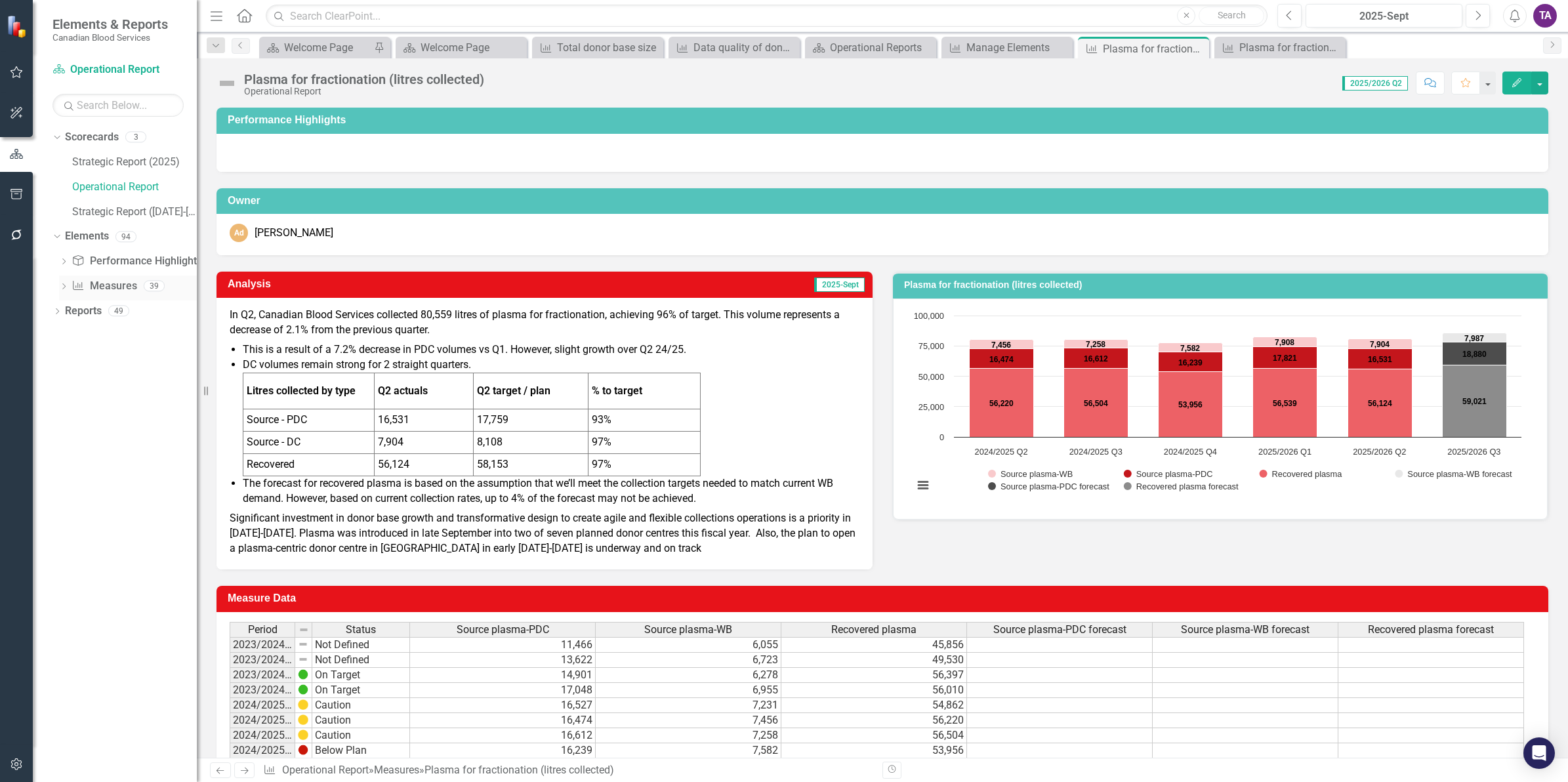
click at [99, 286] on link "Measure Measures" at bounding box center [104, 286] width 65 height 15
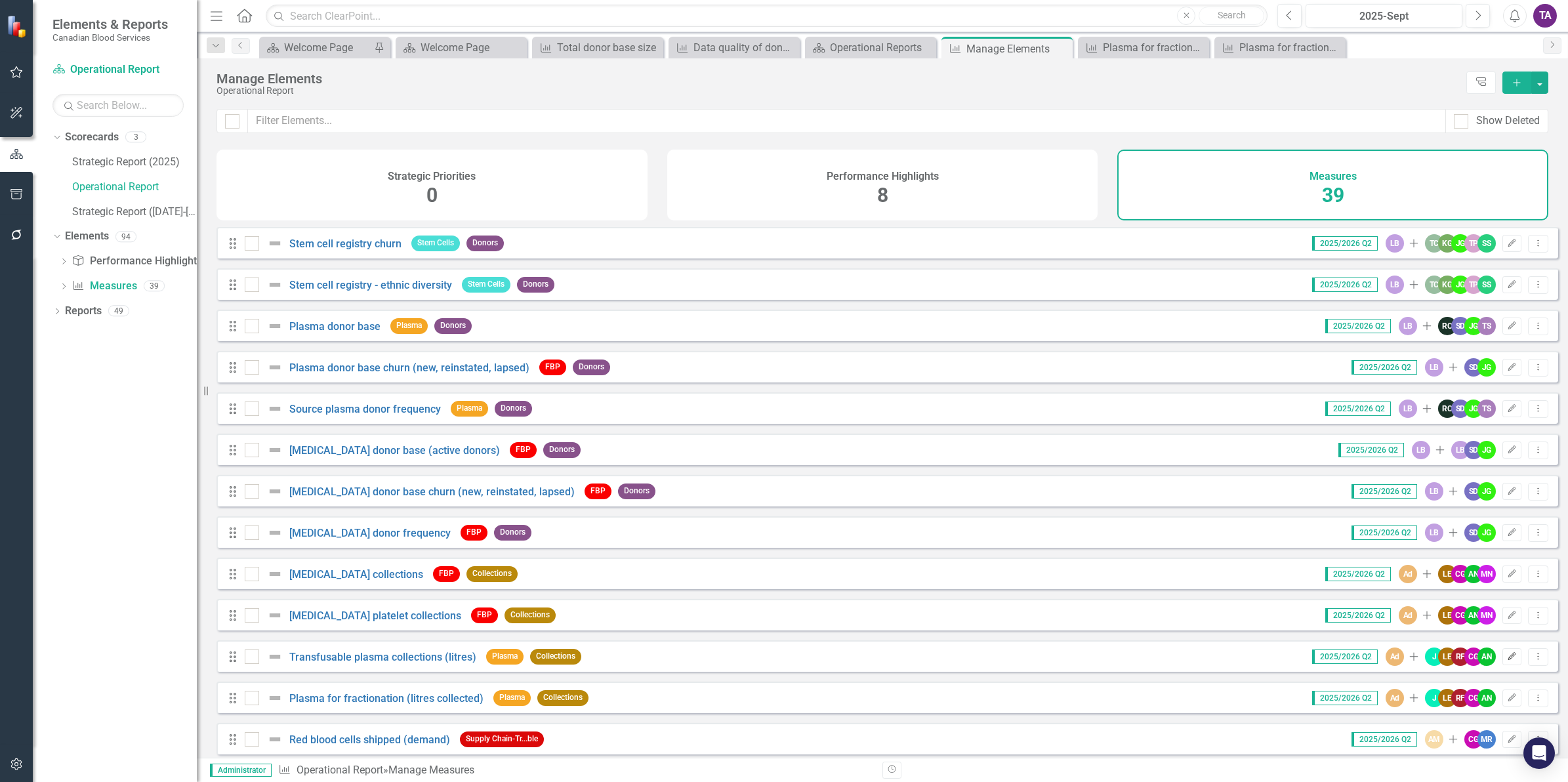
click at [1507, 661] on icon "Edit" at bounding box center [1511, 657] width 10 height 8
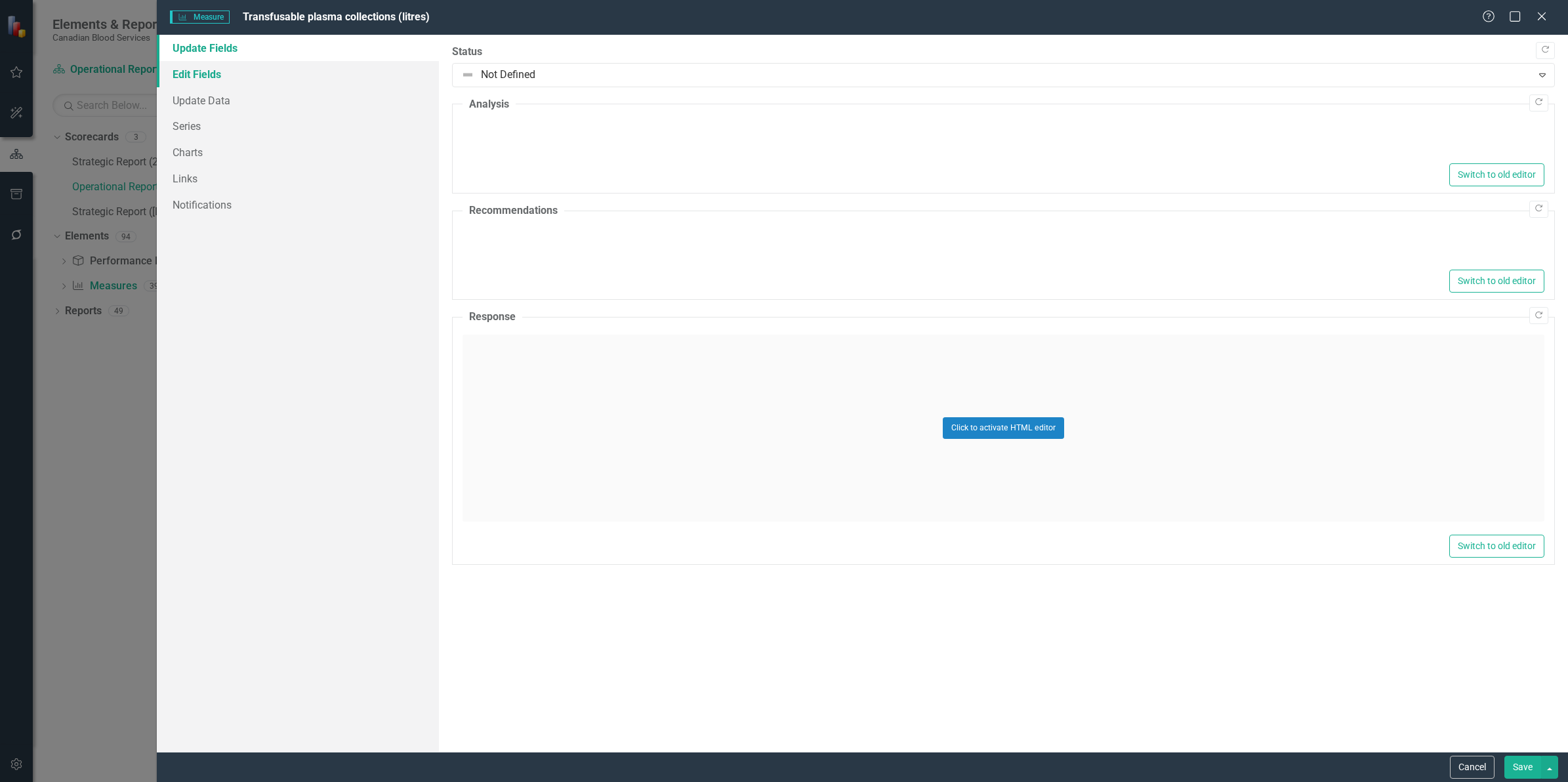
type textarea "<ul> <li>In Q2, plasma for [MEDICAL_DATA] collection volumes decreased by 3.5% …"
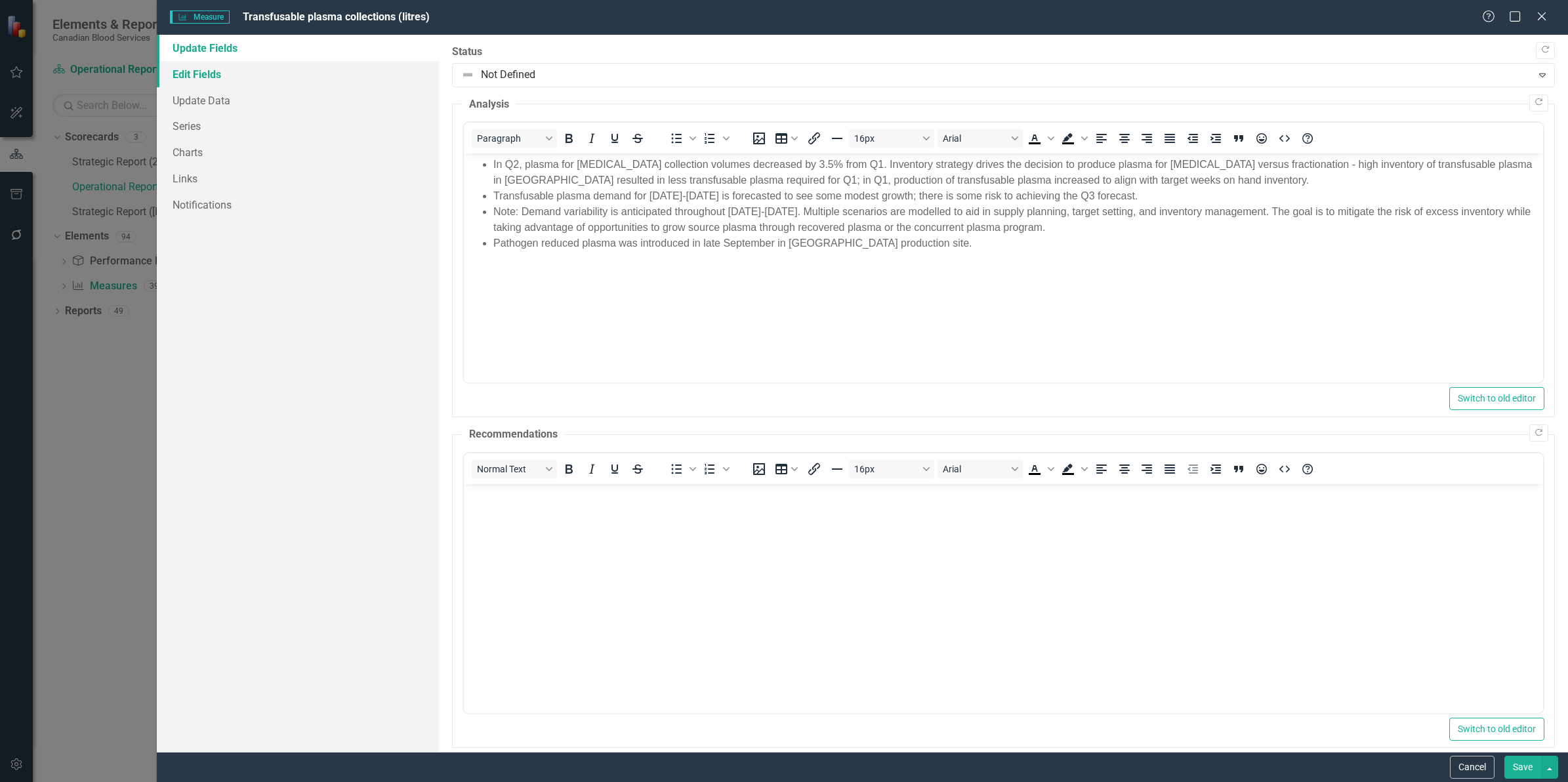
click at [196, 73] on link "Edit Fields" at bounding box center [297, 74] width 282 height 26
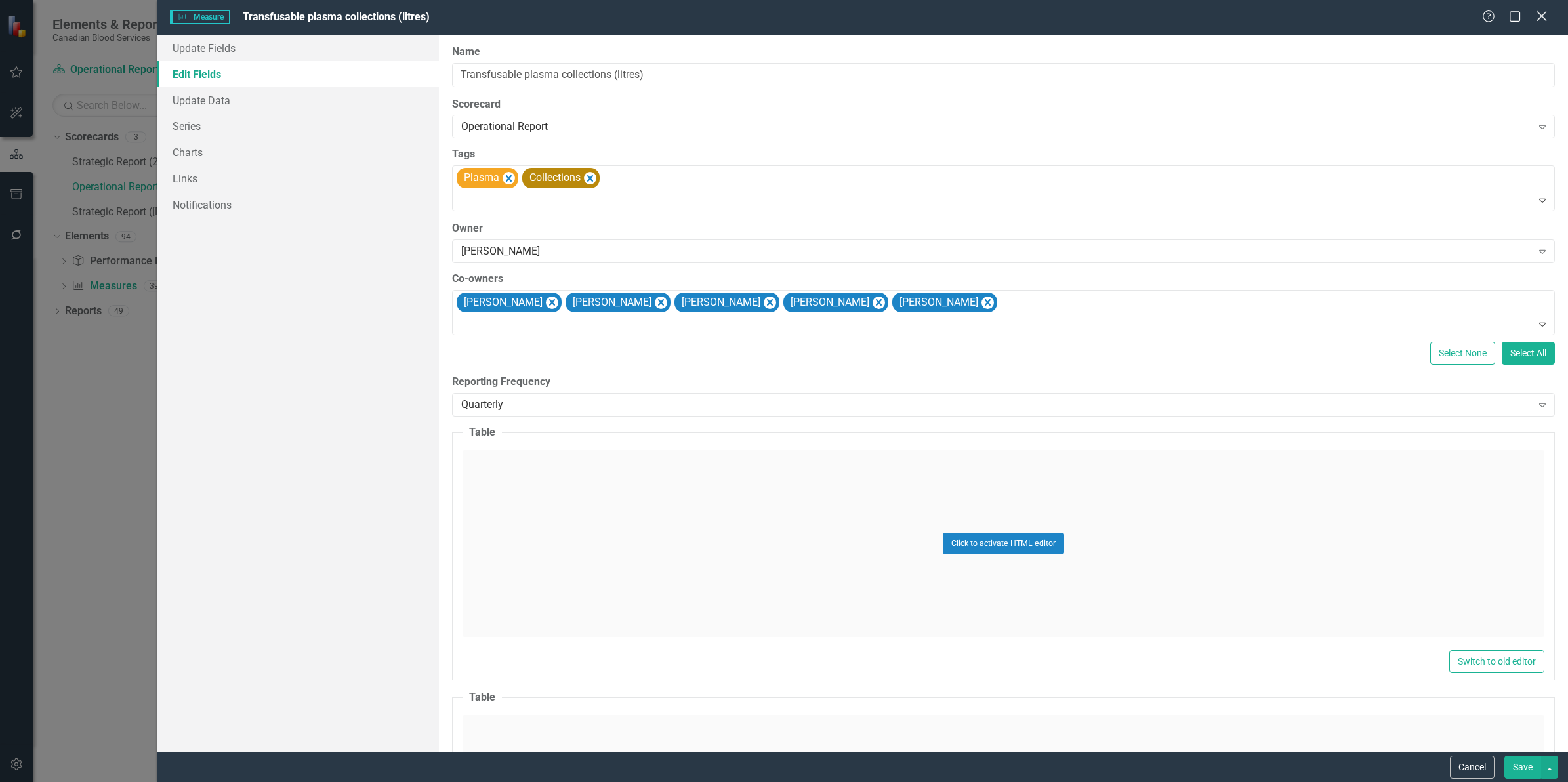
click at [1545, 17] on icon "Close" at bounding box center [1541, 17] width 17 height 13
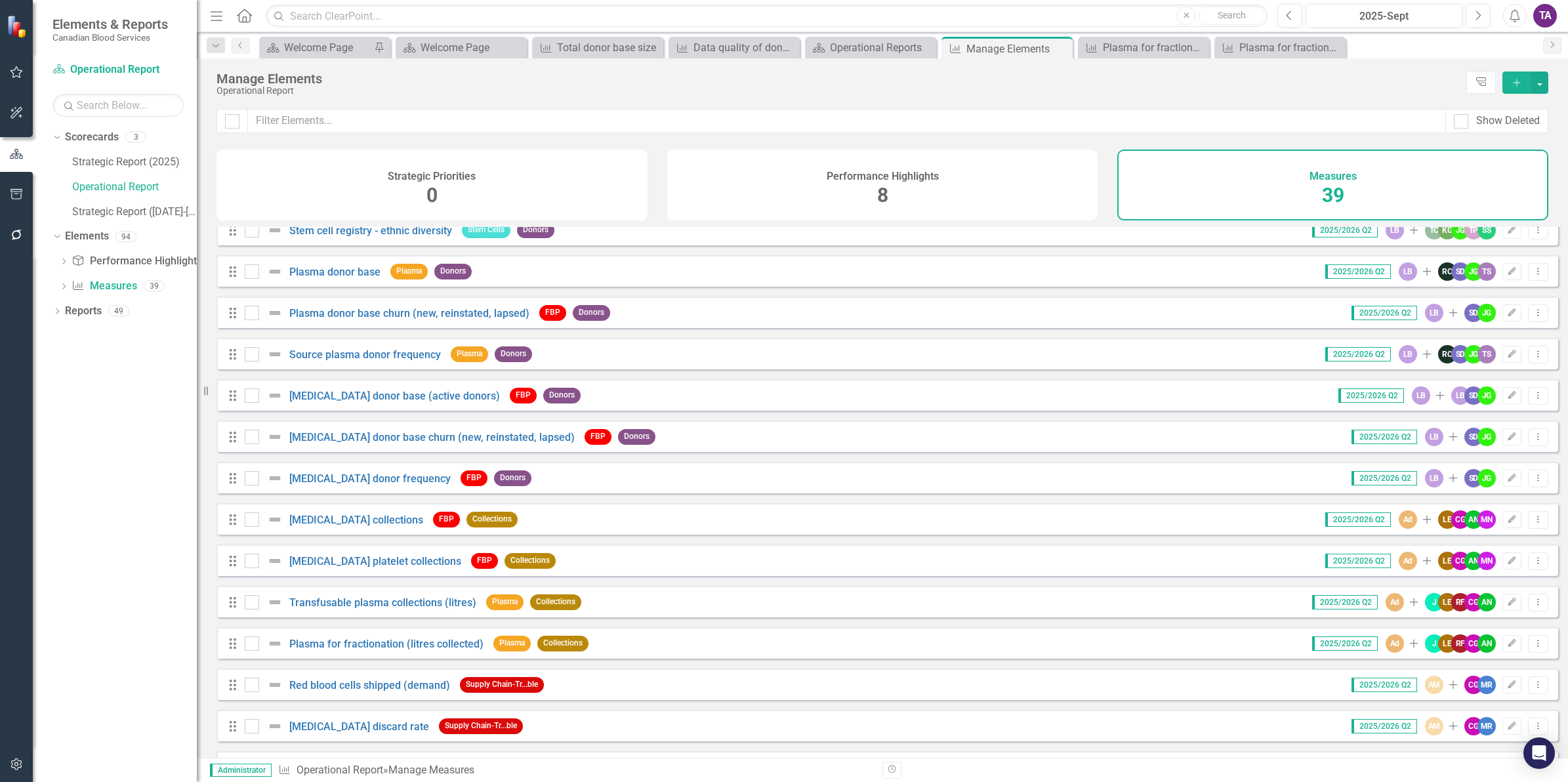
scroll to position [82, 0]
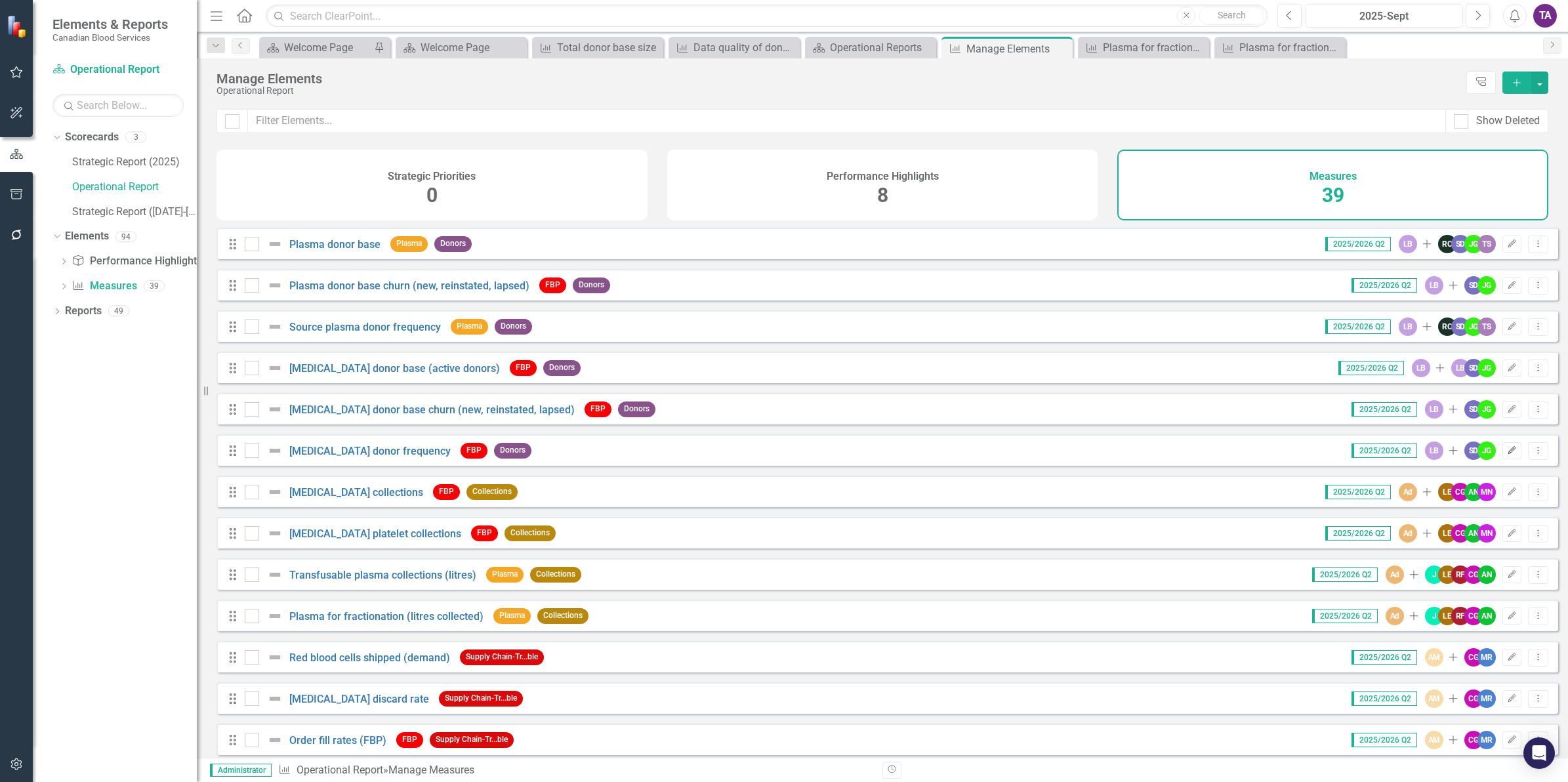
click at [1507, 454] on icon "Edit" at bounding box center [1511, 450] width 10 height 8
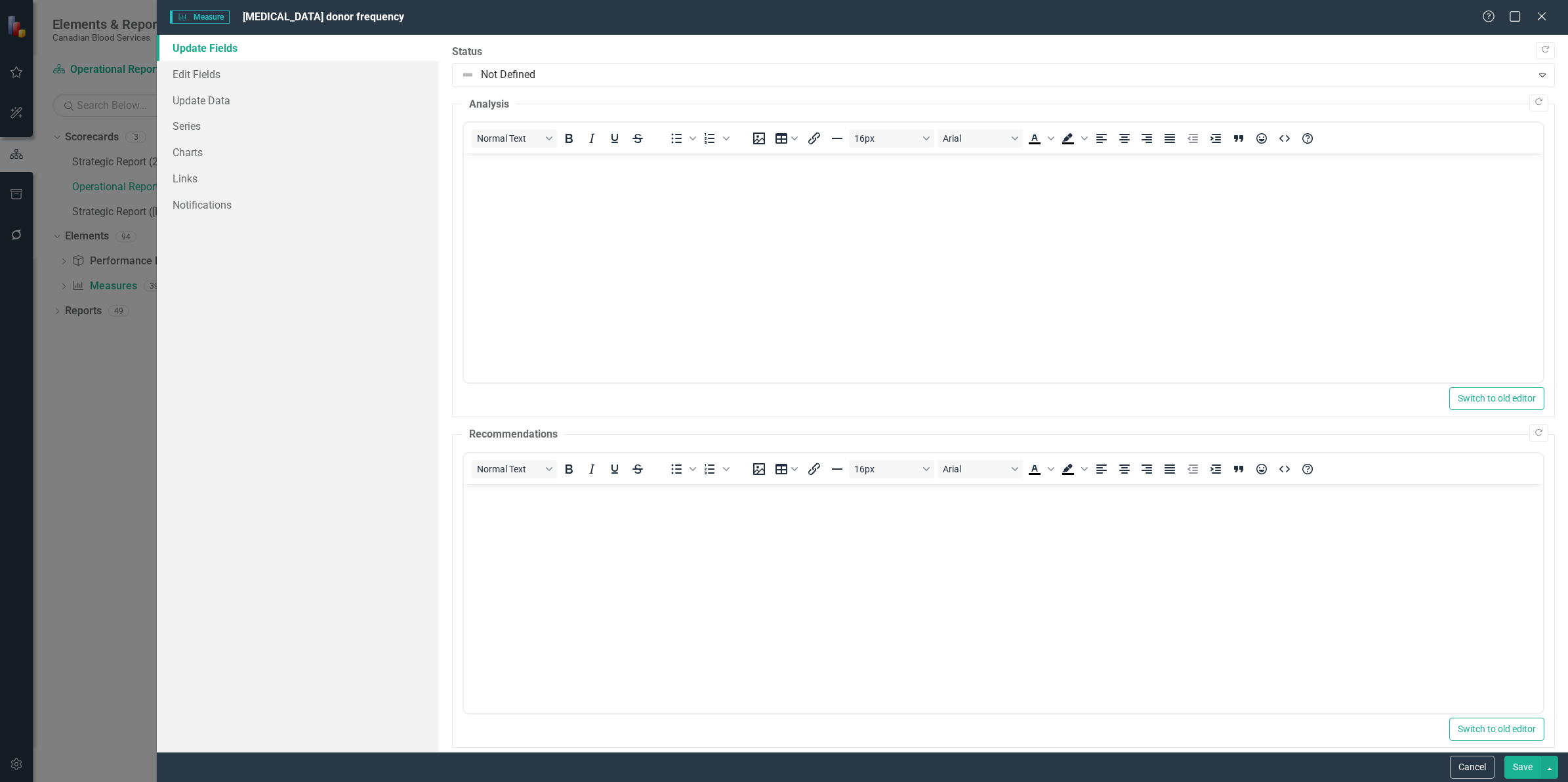
scroll to position [0, 0]
click at [204, 79] on link "Edit Fields" at bounding box center [297, 74] width 282 height 26
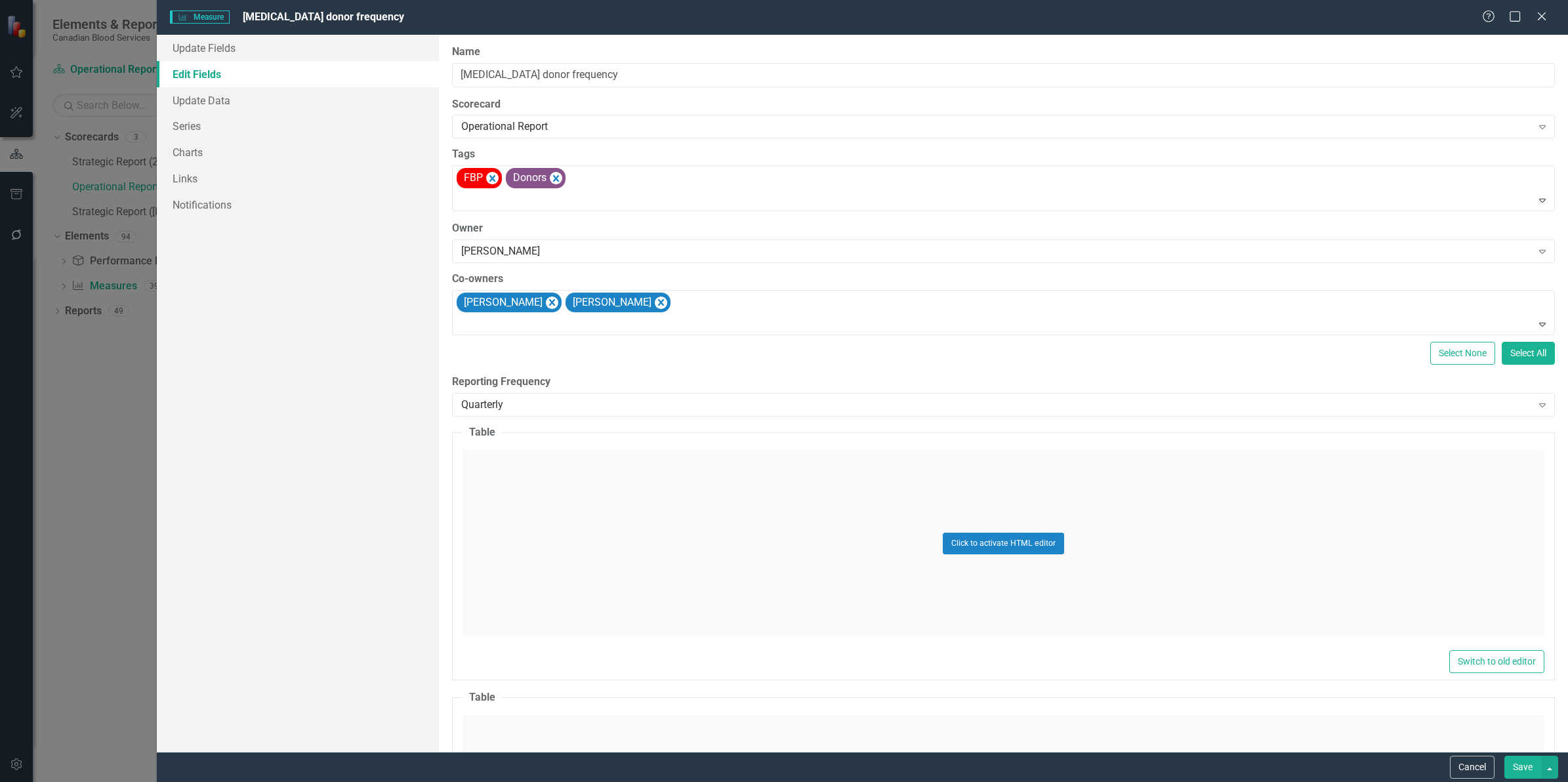
click at [64, 51] on div "Measure Measure [MEDICAL_DATA] donor frequency Help Maximize Close Update Field…" at bounding box center [784, 391] width 1568 height 782
